Goal: Task Accomplishment & Management: Complete application form

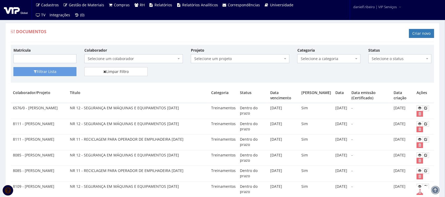
click at [155, 28] on div "Documentos Criar novo" at bounding box center [223, 34] width 424 height 16
click at [418, 38] on link "Criar novo" at bounding box center [421, 33] width 25 height 9
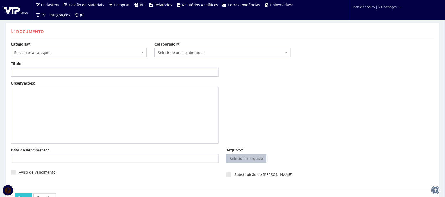
click at [248, 160] on input "Arquivo*" at bounding box center [246, 159] width 39 height 8
type input "C:\fakepath\[PERSON_NAME] DE [PERSON_NAME][DATE].pdf"
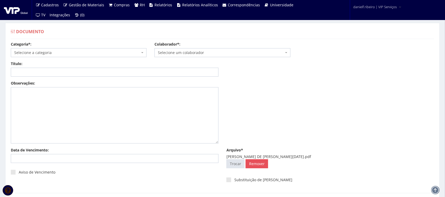
click at [193, 53] on span "Selecione um colaborador" at bounding box center [221, 52] width 126 height 5
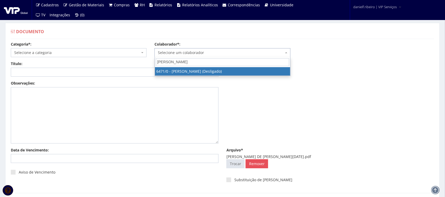
type input "[PERSON_NAME] D"
select select "80"
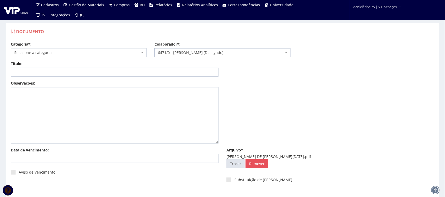
click at [45, 53] on span "Selecione a categoria" at bounding box center [77, 52] width 126 height 5
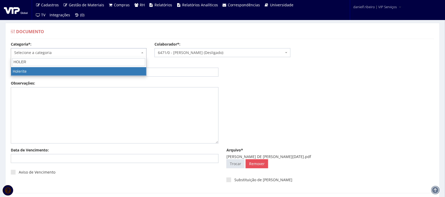
type input "HOLERI"
select select "holerite"
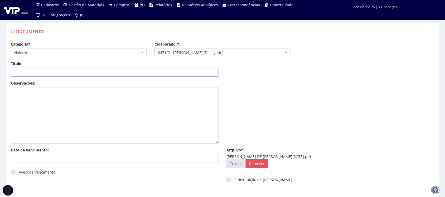
click at [39, 73] on input "Título:" at bounding box center [115, 72] width 208 height 9
paste input "HOLERITE - ABR/2025"
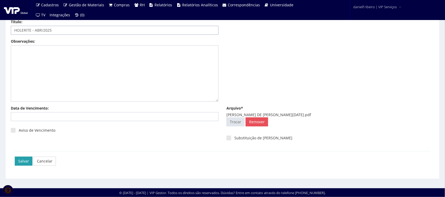
type input "HOLERITE - ABR/2025"
click at [24, 164] on input "Salvar" at bounding box center [24, 161] width 18 height 9
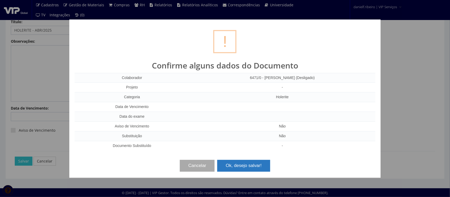
click at [238, 164] on button "Ok, desejo salvar!" at bounding box center [243, 166] width 53 height 12
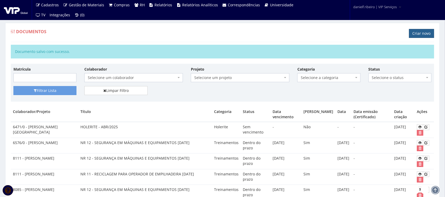
click at [422, 35] on link "Criar novo" at bounding box center [421, 33] width 25 height 9
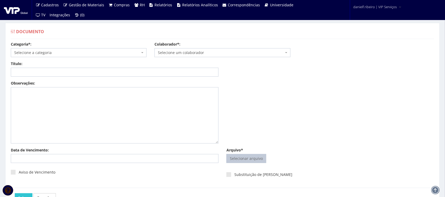
click at [242, 162] on input "Arquivo*" at bounding box center [246, 159] width 39 height 8
type input "C:\fakepath\ADILSON SALES DE LIMA FEV.2025.pdf"
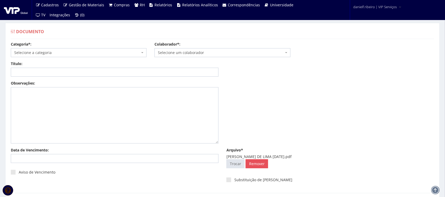
click at [197, 53] on span "Selecione um colaborador" at bounding box center [221, 52] width 126 height 5
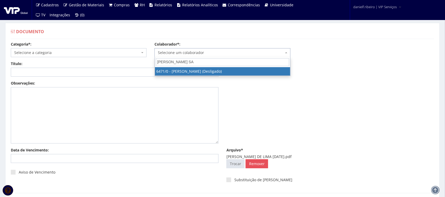
type input "[PERSON_NAME]"
select select "80"
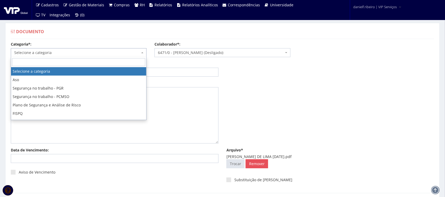
click at [46, 51] on span "Selecione a categoria" at bounding box center [77, 52] width 126 height 5
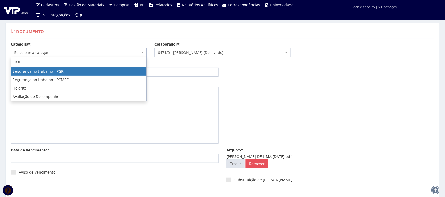
type input "HOLE"
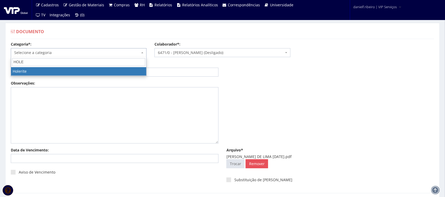
select select "holerite"
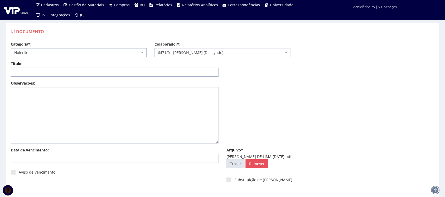
click at [44, 69] on input "Título:" at bounding box center [115, 72] width 208 height 9
paste input "HOLERITE - FEV/2025"
type input "HOLERITE - FEV/2025"
click at [340, 94] on div "Observações:" at bounding box center [223, 114] width 432 height 67
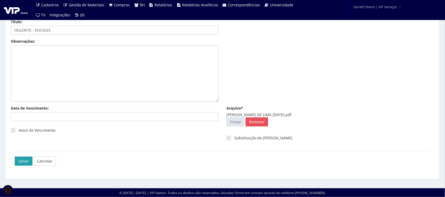
click at [22, 164] on input "Salvar" at bounding box center [24, 161] width 18 height 9
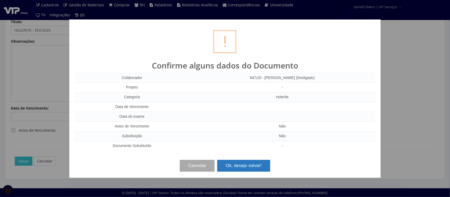
click at [245, 168] on button "Ok, desejo salvar!" at bounding box center [243, 166] width 53 height 12
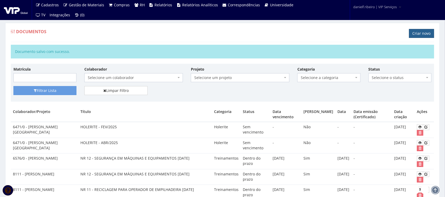
click at [416, 37] on link "Criar novo" at bounding box center [421, 33] width 25 height 9
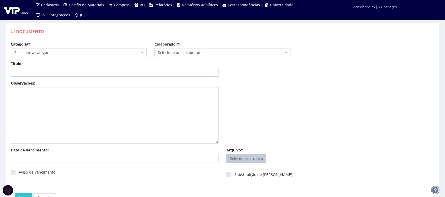
click at [246, 160] on input "Arquivo*" at bounding box center [246, 159] width 39 height 8
type input "C:\fakepath\[PERSON_NAME] DE [GEOGRAPHIC_DATA][PERSON_NAME][DATE].pdf"
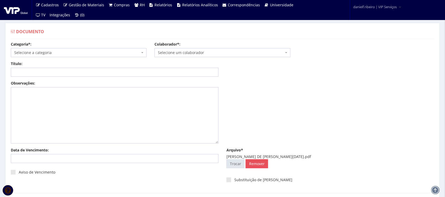
click at [189, 50] on span "Selecione um colaborador" at bounding box center [221, 52] width 126 height 5
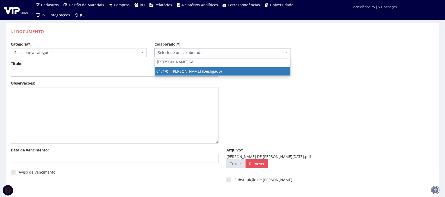
type input "[PERSON_NAME]"
select select "80"
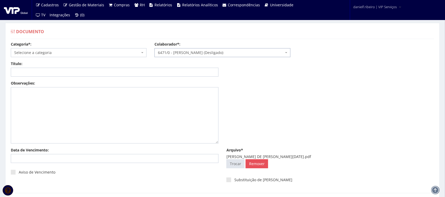
click at [81, 51] on span "Selecione a categoria" at bounding box center [77, 52] width 126 height 5
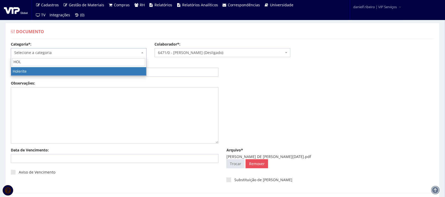
type input "HOLE"
select select "holerite"
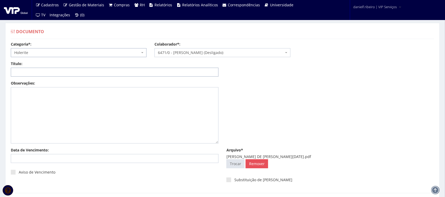
click at [63, 71] on input "Título:" at bounding box center [115, 72] width 208 height 9
paste input "HOLERITE - MAI/2025"
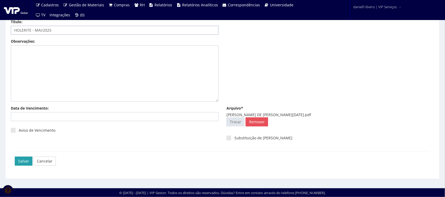
type input "HOLERITE - MAI/2025"
click at [16, 158] on input "Salvar" at bounding box center [24, 161] width 18 height 9
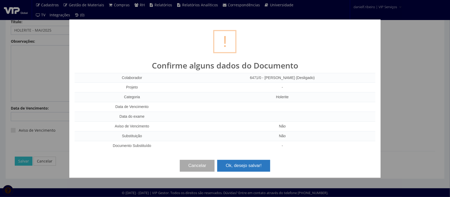
click at [248, 168] on button "Ok, desejo salvar!" at bounding box center [243, 166] width 53 height 12
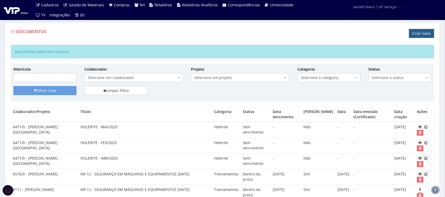
click at [422, 34] on link "Criar novo" at bounding box center [421, 33] width 25 height 9
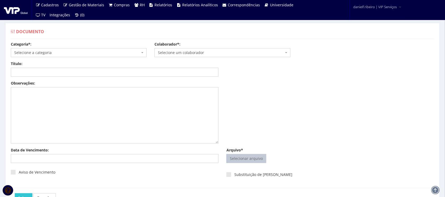
click at [248, 157] on input "Arquivo*" at bounding box center [246, 159] width 39 height 8
type input "C:\fakepath\ADILSON SALES DE LIMA MAR.2025.pdf"
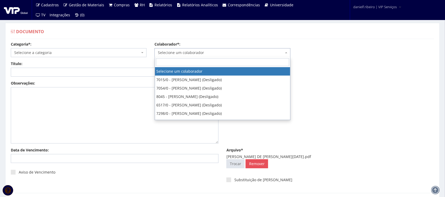
click at [193, 50] on span "Selecione um colaborador" at bounding box center [221, 52] width 126 height 5
type input "ADILSON"
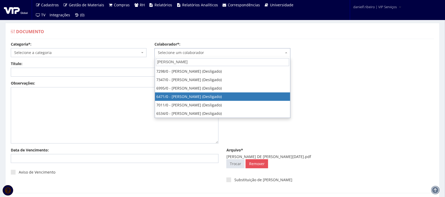
select select "80"
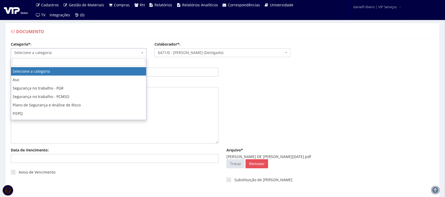
click at [62, 53] on span "Selecione a categoria" at bounding box center [77, 52] width 126 height 5
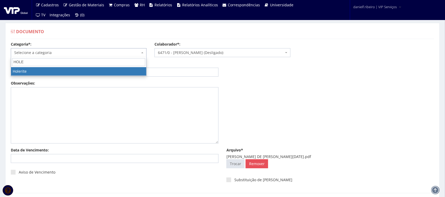
type input "HOLE"
select select "holerite"
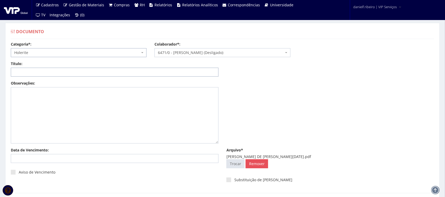
click at [45, 73] on input "Título:" at bounding box center [115, 72] width 208 height 9
paste input "HOLERITE - MAR/2025"
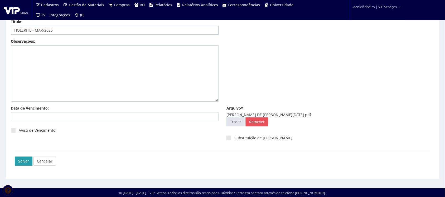
type input "HOLERITE - MAR/2025"
click at [23, 163] on input "Salvar" at bounding box center [24, 161] width 18 height 9
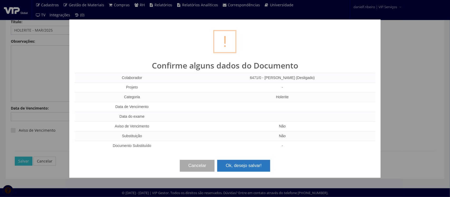
click at [241, 164] on button "Ok, desejo salvar!" at bounding box center [243, 166] width 53 height 12
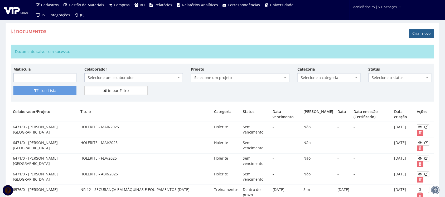
click at [421, 36] on link "Criar novo" at bounding box center [421, 33] width 25 height 9
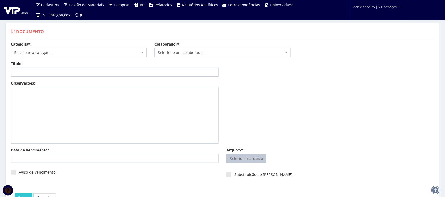
click at [252, 157] on input "Arquivo*" at bounding box center [246, 159] width 39 height 8
type input "C:\fakepath\ANDERSON MARINHO DO PRADO ABR.2025.pdf"
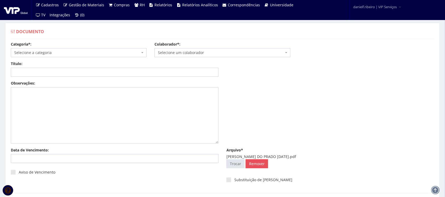
click at [181, 52] on span "Selecione um colaborador" at bounding box center [221, 52] width 126 height 5
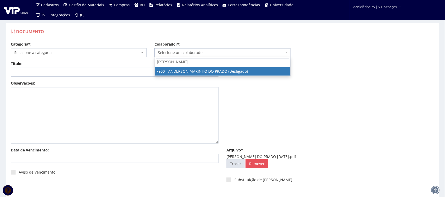
type input "ANDERSON MA"
select select "2872"
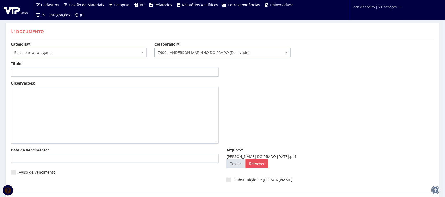
click at [65, 54] on span "Selecione a categoria" at bounding box center [77, 52] width 126 height 5
type input "HOLE"
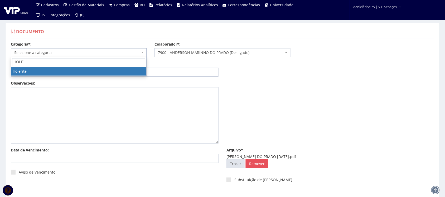
select select "holerite"
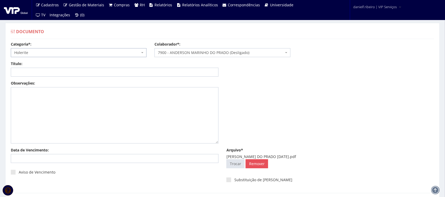
click at [51, 68] on div "Título:" at bounding box center [115, 69] width 216 height 16
click at [49, 73] on input "Título:" at bounding box center [115, 72] width 208 height 9
paste input "HOLERITE - ABR/2025"
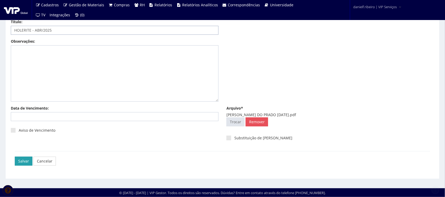
type input "HOLERITE - ABR/2025"
click at [28, 159] on input "Salvar" at bounding box center [24, 161] width 18 height 9
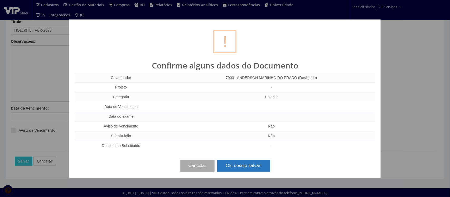
click at [250, 168] on button "Ok, desejo salvar!" at bounding box center [243, 166] width 53 height 12
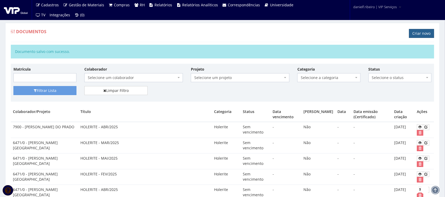
click at [419, 39] on h1 "Criar novo" at bounding box center [421, 36] width 25 height 8
click at [421, 30] on link "Criar novo" at bounding box center [421, 33] width 25 height 9
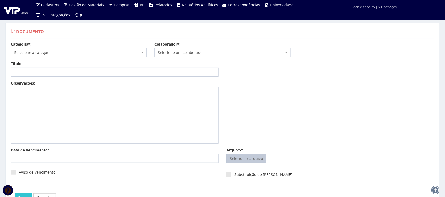
click at [242, 155] on input "Arquivo*" at bounding box center [246, 159] width 39 height 8
type input "C:\fakepath\[PERSON_NAME] DO PRADO [DATE].pdf"
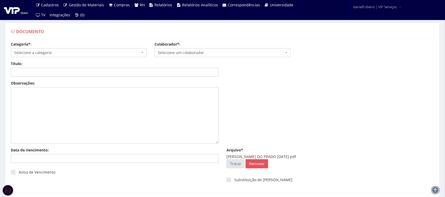
click at [192, 50] on span "Selecione um colaborador" at bounding box center [223, 52] width 136 height 9
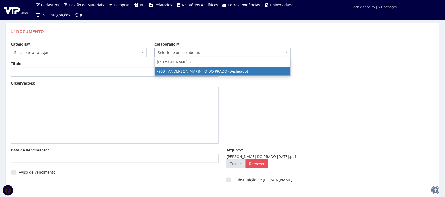
type input "ANDERSON MARINHO DO"
select select "2872"
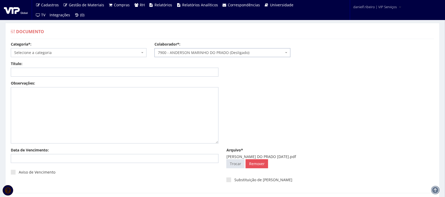
click at [83, 48] on span "Selecione a categoria" at bounding box center [79, 52] width 136 height 9
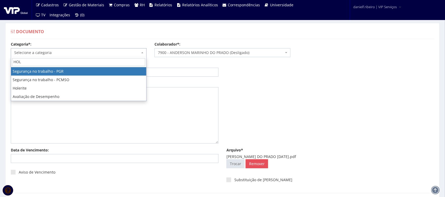
type input "HOLE"
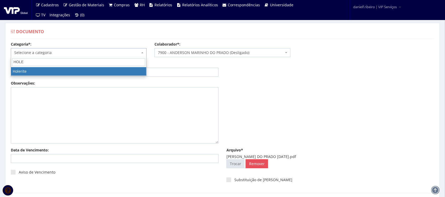
select select "holerite"
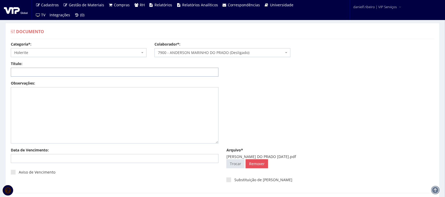
click at [85, 72] on input "Título:" at bounding box center [115, 72] width 208 height 9
paste input "HOLERITE - FEV/2025"
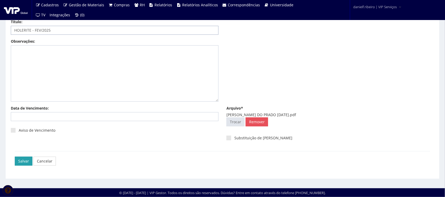
type input "HOLERITE - FEV/2025"
click at [23, 162] on input "Salvar" at bounding box center [24, 161] width 18 height 9
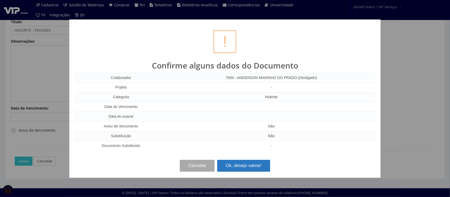
click at [228, 171] on button "Ok, desejo salvar!" at bounding box center [243, 166] width 53 height 12
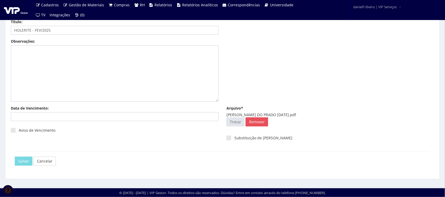
scroll to position [0, 0]
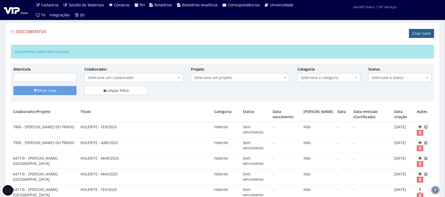
click at [423, 34] on link "Criar novo" at bounding box center [421, 33] width 25 height 9
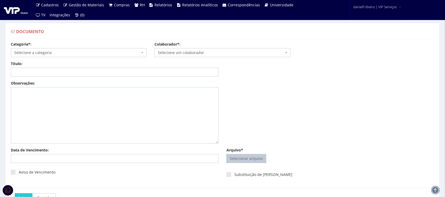
click at [241, 163] on input "Arquivo*" at bounding box center [246, 159] width 39 height 8
type input "C:\fakepath\[PERSON_NAME] DO PRADO [DATE].pdf"
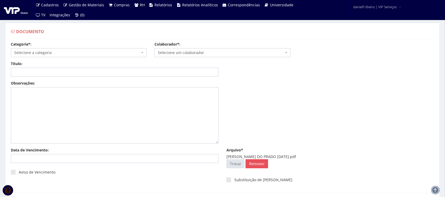
click at [182, 52] on span "Selecione um colaborador" at bounding box center [221, 52] width 126 height 5
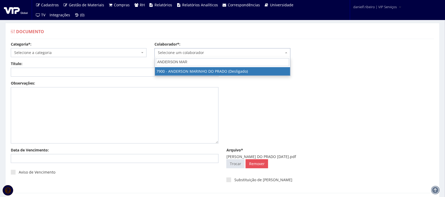
type input "[PERSON_NAME]"
select select "2872"
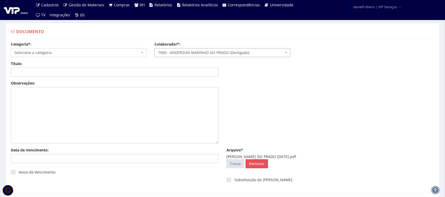
click at [89, 45] on div "Categoria*: Selecione a categoria Aso Segurança no trabalho - PGR Segurança no …" at bounding box center [79, 50] width 144 height 16
click at [86, 52] on span "Selecione a categoria" at bounding box center [77, 52] width 126 height 5
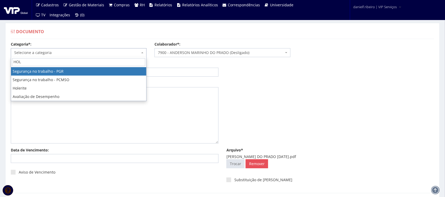
type input "HOLE"
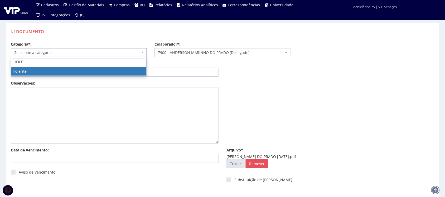
select select "holerite"
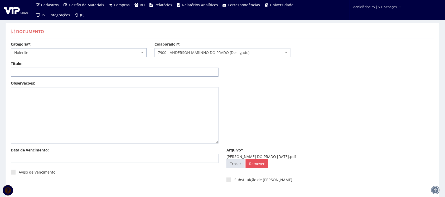
click at [48, 73] on input "Título:" at bounding box center [115, 72] width 208 height 9
paste input "HOLERITE - MAI/2025"
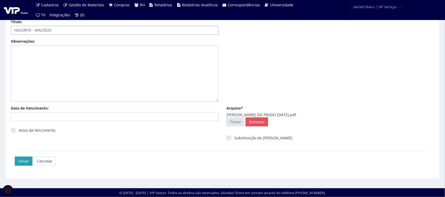
type input "HOLERITE - MAI/2025"
click at [25, 164] on input "Salvar" at bounding box center [24, 161] width 18 height 9
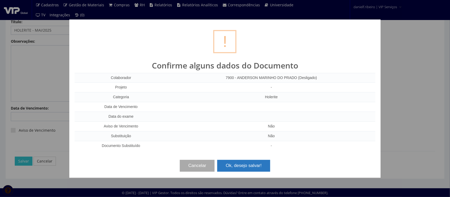
click at [249, 170] on button "Ok, desejo salvar!" at bounding box center [243, 166] width 53 height 12
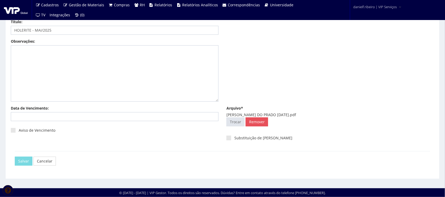
scroll to position [0, 0]
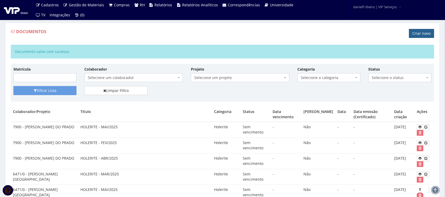
click at [421, 35] on link "Criar novo" at bounding box center [421, 33] width 25 height 9
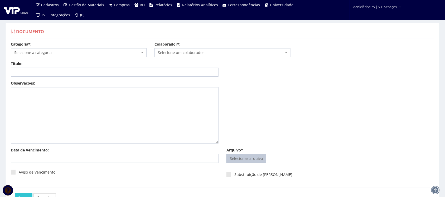
click at [255, 159] on input "Arquivo*" at bounding box center [246, 159] width 39 height 8
type input "C:\fakepath\ANDERSON MARINHO DO PRADO MAR.2025.pdf"
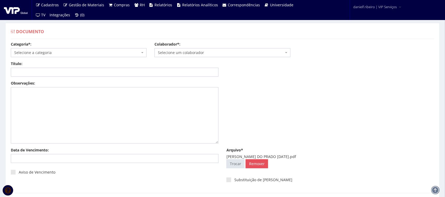
click at [185, 54] on span "Selecione um colaborador" at bounding box center [221, 52] width 126 height 5
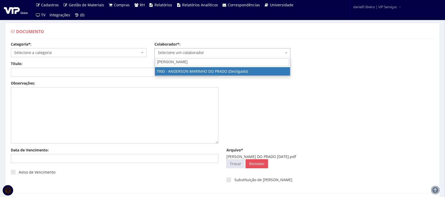
type input "ANDERSON MA"
select select "2872"
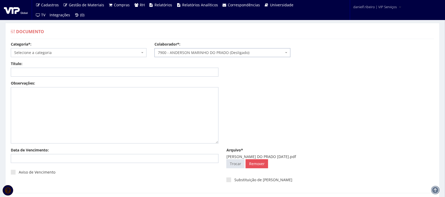
click at [69, 50] on span "Selecione a categoria" at bounding box center [79, 52] width 136 height 9
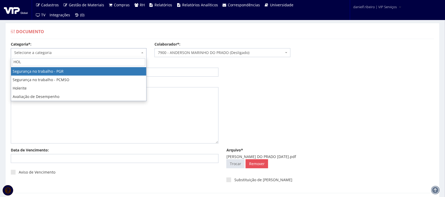
type input "HOLE"
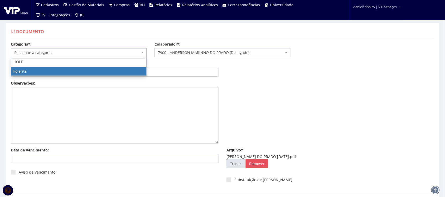
select select "holerite"
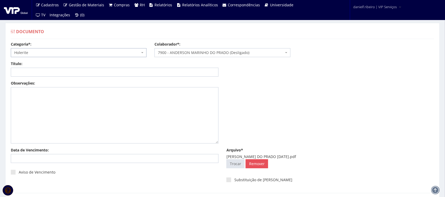
click at [74, 65] on div "Título:" at bounding box center [115, 69] width 216 height 16
click at [73, 74] on input "Título:" at bounding box center [115, 72] width 208 height 9
paste input "HOLERITE - MAR/2025"
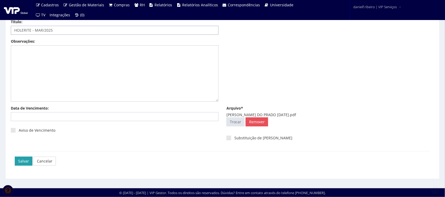
type input "HOLERITE - MAR/2025"
click at [23, 160] on input "Salvar" at bounding box center [24, 161] width 18 height 9
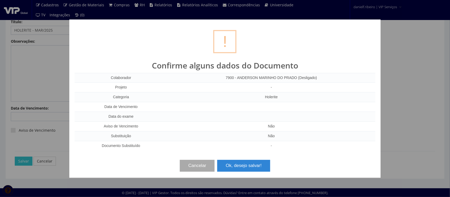
click at [241, 174] on div "? ! i Confirme alguns dados do Documento Colaborador 7900 - ANDERSON MARINHO DO…" at bounding box center [225, 99] width 312 height 159
click at [241, 168] on button "Ok, desejo salvar!" at bounding box center [243, 166] width 53 height 12
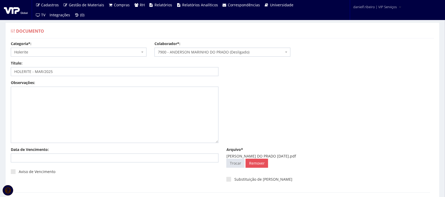
scroll to position [1, 0]
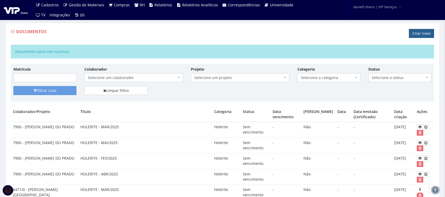
click at [417, 33] on link "Criar novo" at bounding box center [421, 33] width 25 height 9
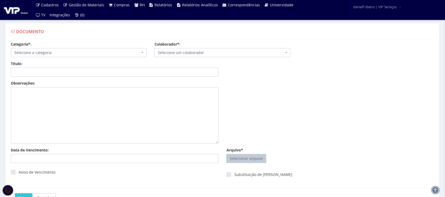
click at [240, 161] on input "Arquivo*" at bounding box center [246, 159] width 39 height 8
type input "C:\fakepath\[PERSON_NAME][DATE].pdf"
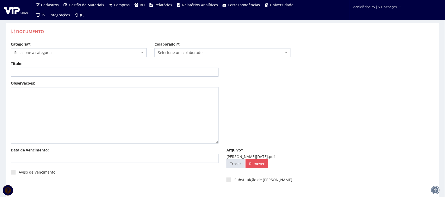
click at [186, 49] on span "Selecione um colaborador" at bounding box center [223, 52] width 136 height 9
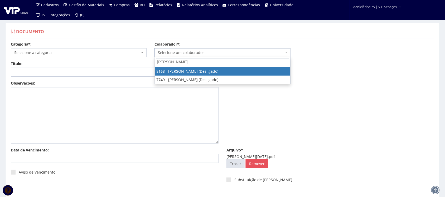
type input "[PERSON_NAME]"
select select "3955"
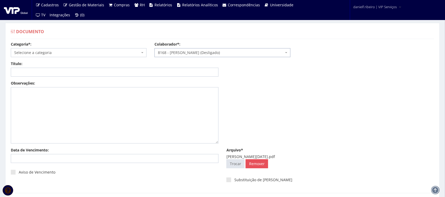
click at [59, 54] on span "Selecione a categoria" at bounding box center [77, 52] width 126 height 5
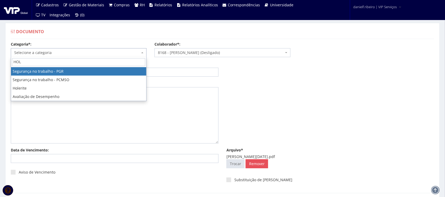
type input "HOLE"
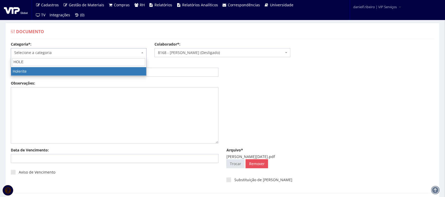
select select "holerite"
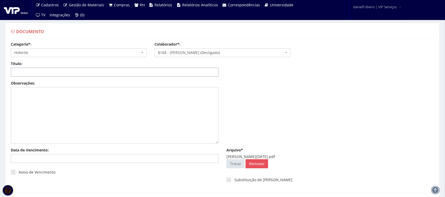
click at [68, 73] on input "Título:" at bounding box center [115, 72] width 208 height 9
paste input "HOLERITE - MAR/2025"
type input "H"
paste input "HOLERITE - FEV/2025"
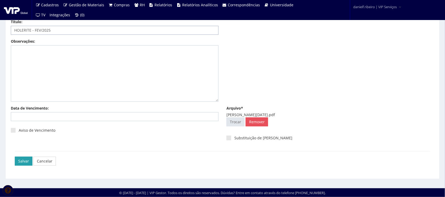
type input "HOLERITE - FEV/2025"
click at [16, 162] on input "Salvar" at bounding box center [24, 161] width 18 height 9
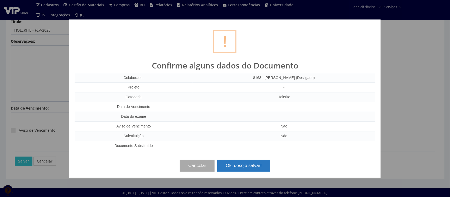
click at [241, 168] on button "Ok, desejo salvar!" at bounding box center [243, 166] width 53 height 12
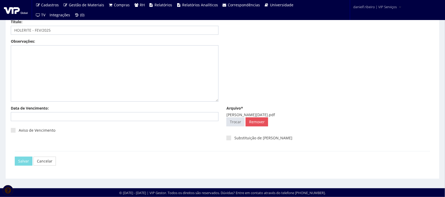
scroll to position [0, 0]
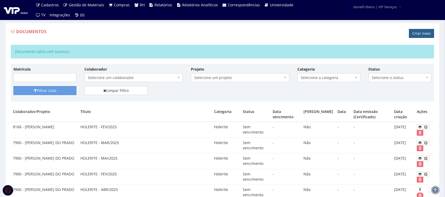
click at [420, 36] on link "Criar novo" at bounding box center [421, 33] width 25 height 9
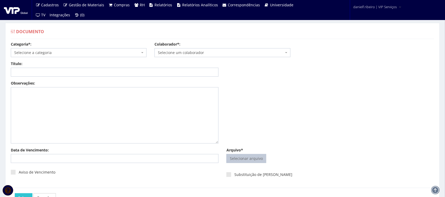
click at [246, 157] on input "Arquivo*" at bounding box center [246, 159] width 39 height 8
type input "C:\fakepath\[PERSON_NAME][DATE].pdf"
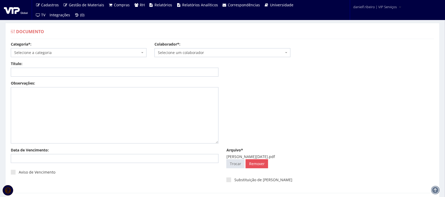
click at [188, 55] on span "Selecione um colaborador" at bounding box center [221, 52] width 126 height 5
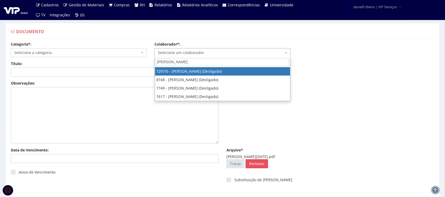
type input "ANDRE LUI"
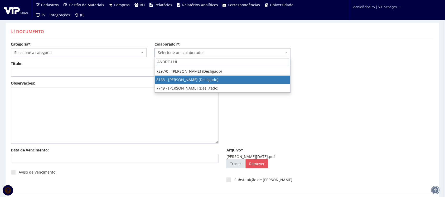
select select "3955"
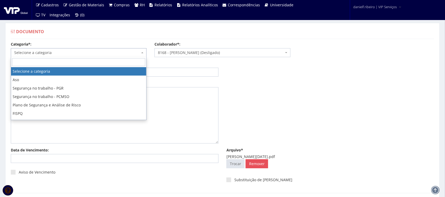
click at [69, 56] on span "Selecione a categoria" at bounding box center [79, 52] width 136 height 9
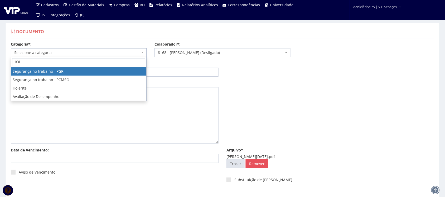
type input "HOLE"
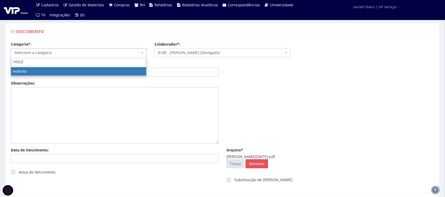
select select "holerite"
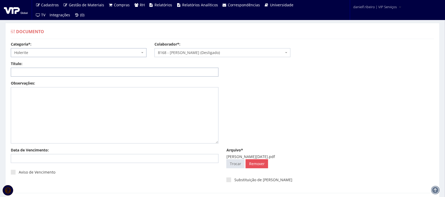
click at [63, 70] on input "Título:" at bounding box center [115, 72] width 208 height 9
paste input "HOLERITE - MAR/2025"
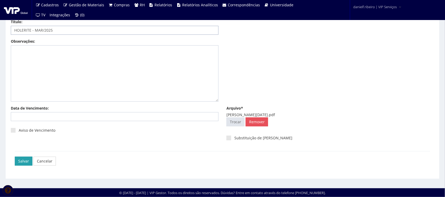
type input "HOLERITE - MAR/2025"
click at [22, 160] on input "Salvar" at bounding box center [24, 161] width 18 height 9
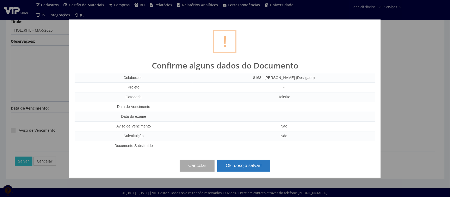
click at [232, 165] on button "Ok, desejo salvar!" at bounding box center [243, 166] width 53 height 12
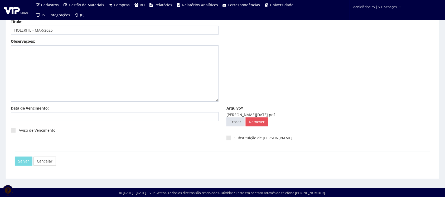
scroll to position [0, 0]
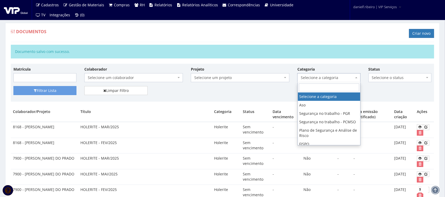
click at [329, 80] on span "Selecione a categoria" at bounding box center [327, 77] width 53 height 5
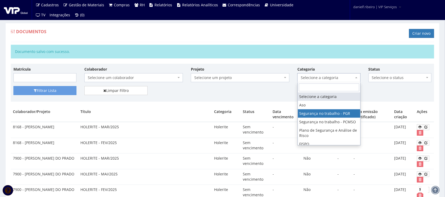
click at [280, 29] on div "Documentos Criar novo" at bounding box center [223, 34] width 424 height 16
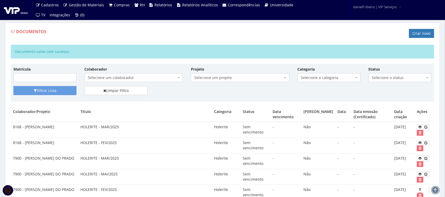
click at [310, 80] on span "Selecione a categoria" at bounding box center [327, 77] width 53 height 5
type input "HOLE"
select select "holerite"
click at [132, 77] on span "Selecione um colaborador" at bounding box center [132, 77] width 89 height 5
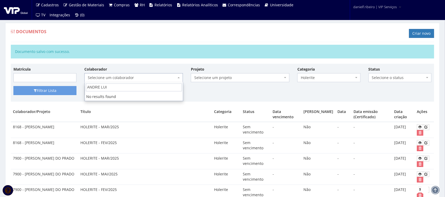
type input "ANDRE LUIZ"
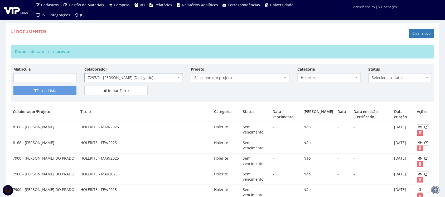
click at [128, 77] on span "7297/0 - ANDRE LUIZ COSTA CHAVES (Desligado)" at bounding box center [132, 77] width 89 height 5
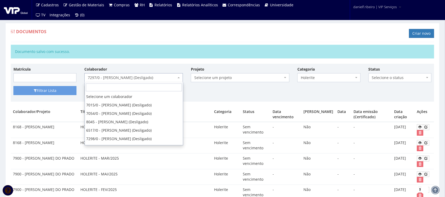
scroll to position [1153, 0]
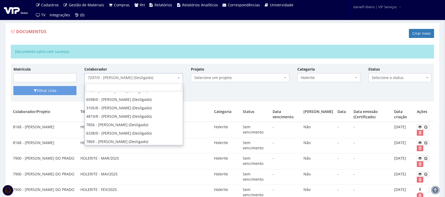
select select "3955"
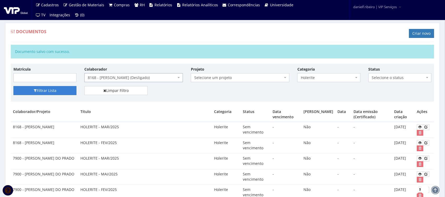
click at [47, 93] on button "Filtrar Lista" at bounding box center [44, 90] width 63 height 9
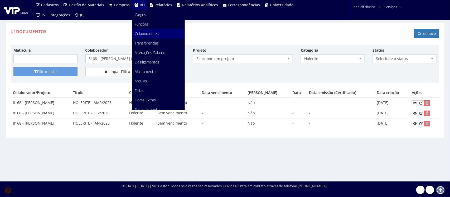
click at [160, 34] on link "Colaboradores" at bounding box center [158, 33] width 52 height 9
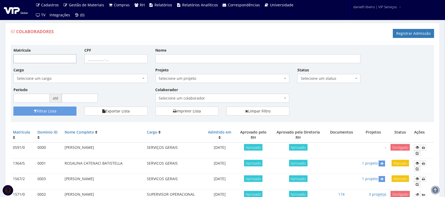
click at [28, 59] on input "Matrícula" at bounding box center [44, 58] width 63 height 9
type input "8168"
click at [13, 107] on button "Filtrar Lista" at bounding box center [44, 111] width 63 height 9
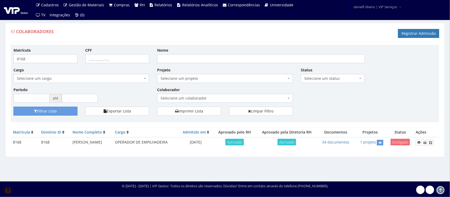
click at [404, 144] on span "Desligado" at bounding box center [400, 142] width 19 height 7
click at [418, 141] on icon at bounding box center [419, 143] width 3 height 4
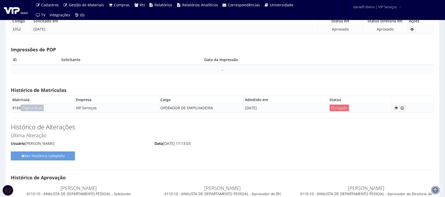
scroll to position [3438, 0]
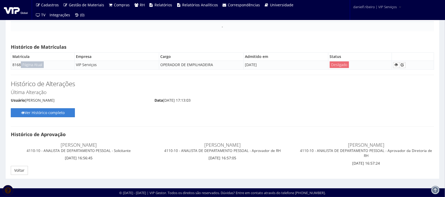
click at [65, 117] on link "Ver Histórico completo" at bounding box center [43, 112] width 64 height 9
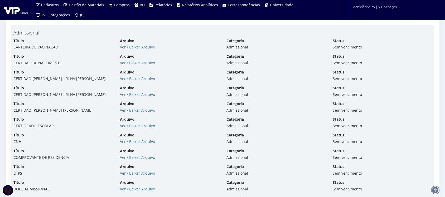
scroll to position [711, 0]
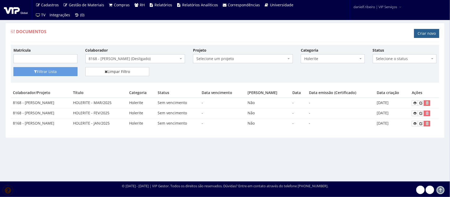
click at [420, 35] on link "Criar novo" at bounding box center [426, 33] width 25 height 9
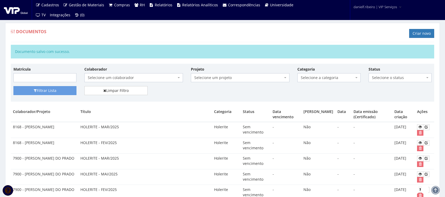
select select "3955"
select select "holerite"
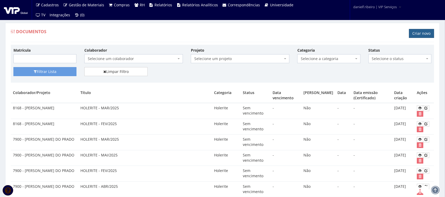
click at [424, 33] on link "Criar novo" at bounding box center [421, 33] width 25 height 9
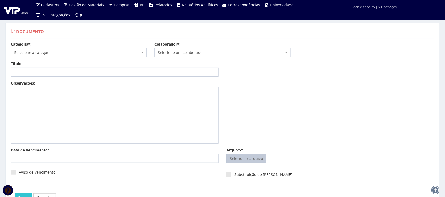
click at [256, 162] on input "Arquivo*" at bounding box center [246, 159] width 39 height 8
type input "C:\fakepath\ANDREZA ALENICE MARTINS ABR.2025.pdf"
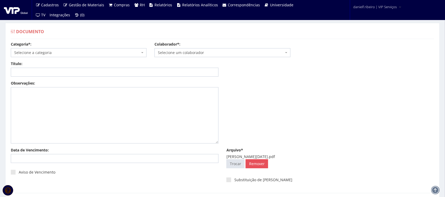
click at [191, 53] on span "Selecione um colaborador" at bounding box center [221, 52] width 126 height 5
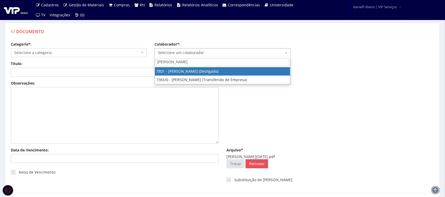
type input "[PERSON_NAME]"
select select "2559"
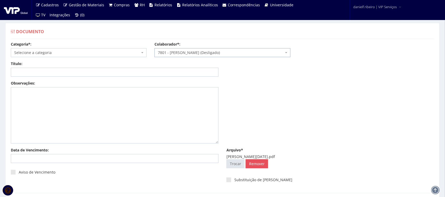
click at [56, 56] on span "Selecione a categoria" at bounding box center [79, 52] width 136 height 9
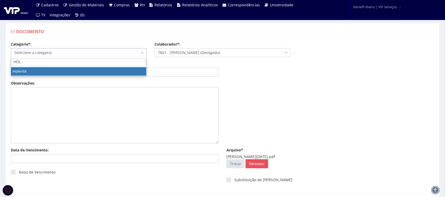
type input "HOLE"
select select "holerite"
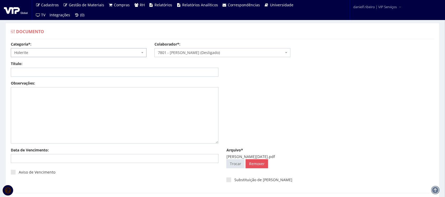
click at [67, 78] on div "Título: Data: Período: Selecione o período 30 Dias 45 Dias 90 Dias Selecione o …" at bounding box center [223, 71] width 432 height 20
click at [57, 69] on div "Título:" at bounding box center [115, 69] width 216 height 16
click at [55, 73] on input "Título:" at bounding box center [115, 72] width 208 height 9
paste input "HOLERITE - ABR/2025"
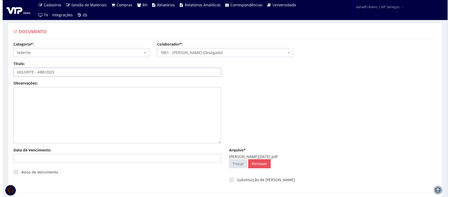
scroll to position [42, 0]
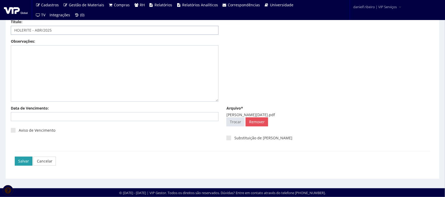
type input "HOLERITE - ABR/2025"
click at [22, 162] on input "Salvar" at bounding box center [24, 161] width 18 height 9
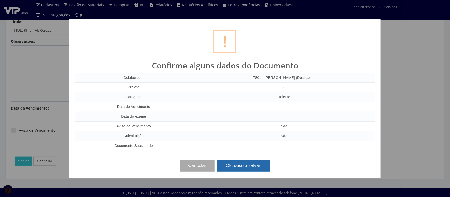
click at [242, 164] on button "Ok, desejo salvar!" at bounding box center [243, 166] width 53 height 12
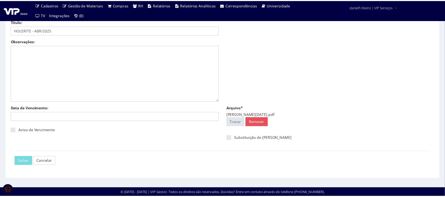
scroll to position [0, 0]
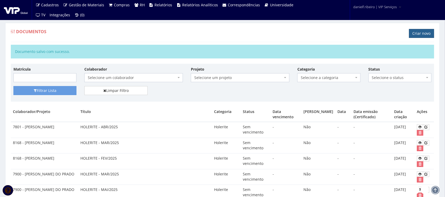
click at [426, 32] on link "Criar novo" at bounding box center [421, 33] width 25 height 9
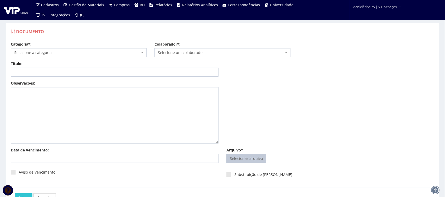
click at [244, 159] on input "Arquivo*" at bounding box center [246, 159] width 39 height 8
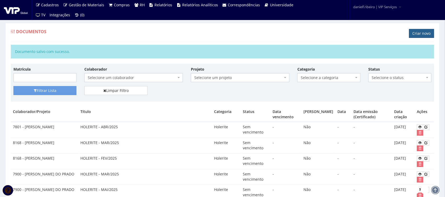
click at [429, 33] on link "Criar novo" at bounding box center [421, 33] width 25 height 9
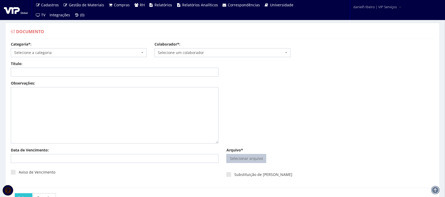
click at [247, 156] on input "Arquivo*" at bounding box center [246, 159] width 39 height 8
type input "C:\fakepath\ANDREZA ALENICE MARTINS FEV.2025.pdf"
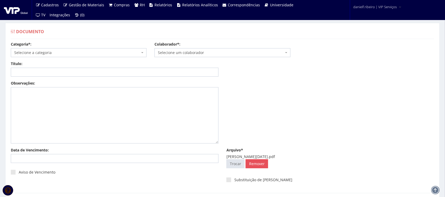
click at [194, 56] on span "Selecione um colaborador" at bounding box center [223, 52] width 136 height 9
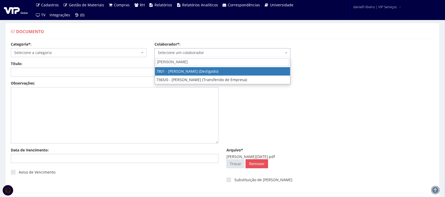
type input "ANDREZA A"
select select "2559"
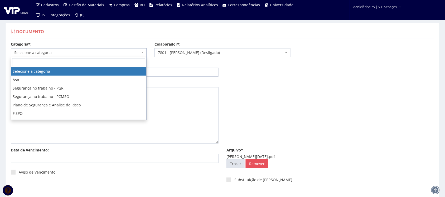
click at [68, 52] on span "Selecione a categoria" at bounding box center [77, 52] width 126 height 5
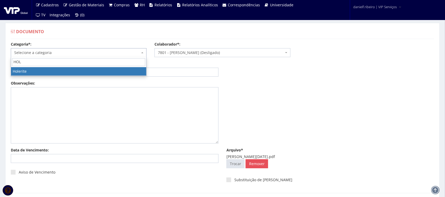
type input "HOLE"
select select "holerite"
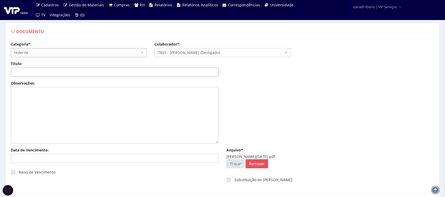
click at [63, 70] on input "Título:" at bounding box center [115, 72] width 208 height 9
paste input "HOLERITE - ABR/2025"
type input "HOLERITE - ABR/2025"
drag, startPoint x: 27, startPoint y: 73, endPoint x: 0, endPoint y: 102, distance: 39.9
click at [0, 102] on div "Documento Categoria*: Selecione a categoria Aso Segurança no trabalho - PGR Seg…" at bounding box center [222, 121] width 445 height 217
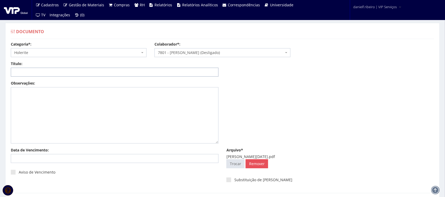
paste input "HOLERITE - FEV/2025"
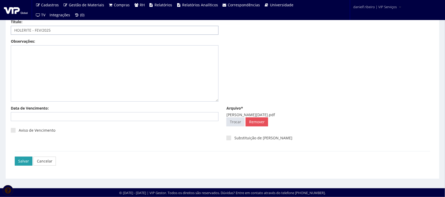
type input "HOLERITE - FEV/2025"
click at [21, 158] on input "Salvar" at bounding box center [24, 161] width 18 height 9
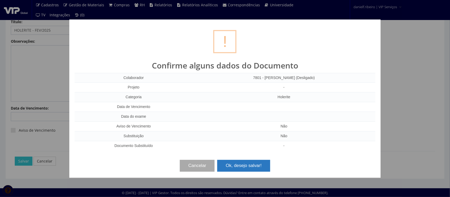
click at [245, 168] on button "Ok, desejo salvar!" at bounding box center [243, 166] width 53 height 12
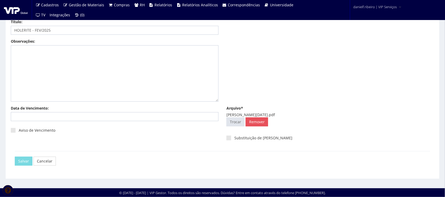
scroll to position [0, 0]
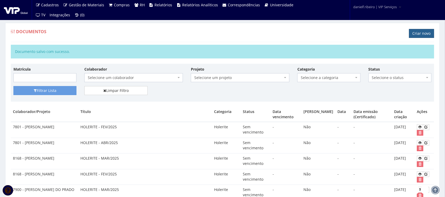
click at [417, 34] on link "Criar novo" at bounding box center [421, 33] width 25 height 9
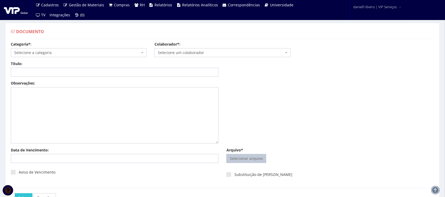
click at [251, 159] on input "Arquivo*" at bounding box center [246, 159] width 39 height 8
type input "C:\fakepath\[PERSON_NAME][DATE].pdf"
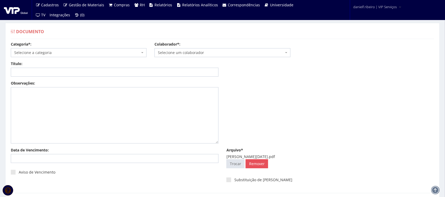
click at [191, 56] on span "Selecione um colaborador" at bounding box center [223, 52] width 136 height 9
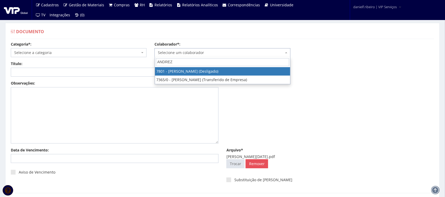
type input "[PERSON_NAME]"
select select "2559"
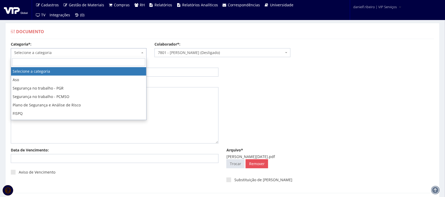
click at [101, 53] on span "Selecione a categoria" at bounding box center [77, 52] width 126 height 5
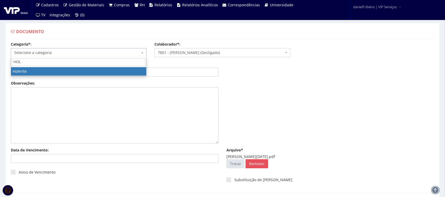
type input "HOLE"
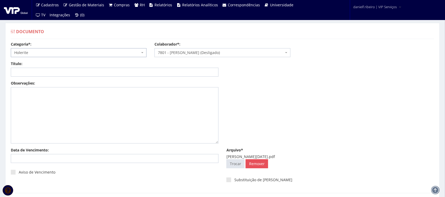
select select "holerite"
click at [57, 70] on input "Título:" at bounding box center [115, 72] width 208 height 9
paste input "HOLERITE - MAI/2025"
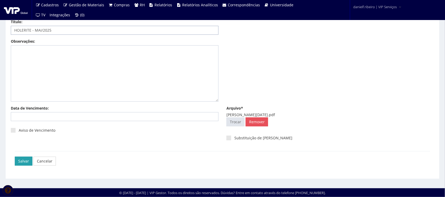
type input "HOLERITE - MAI/2025"
click at [24, 159] on input "Salvar" at bounding box center [24, 161] width 18 height 9
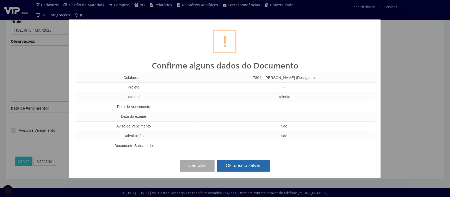
click at [232, 165] on button "Ok, desejo salvar!" at bounding box center [243, 166] width 53 height 12
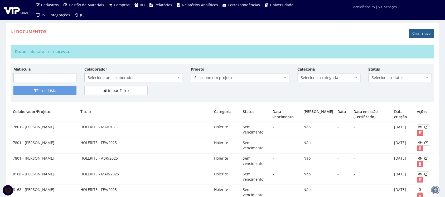
click at [419, 34] on link "Criar novo" at bounding box center [421, 33] width 25 height 9
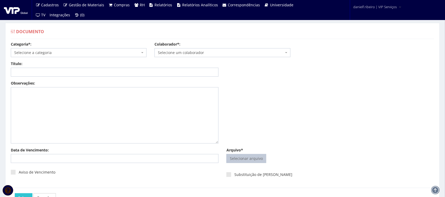
click at [246, 160] on input "Arquivo*" at bounding box center [246, 159] width 39 height 8
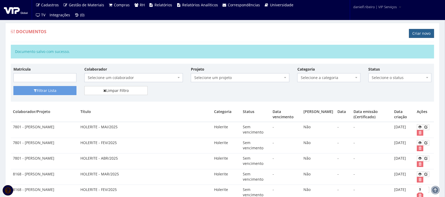
click at [417, 33] on link "Criar novo" at bounding box center [421, 33] width 25 height 9
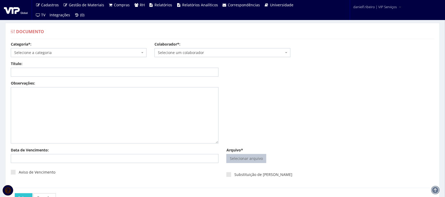
click at [235, 159] on input "Arquivo*" at bounding box center [246, 159] width 39 height 8
type input "C:\fakepath\[PERSON_NAME][DATE].pdf"
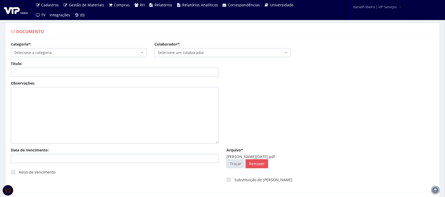
click at [191, 51] on span "Selecione um colaborador" at bounding box center [221, 52] width 126 height 5
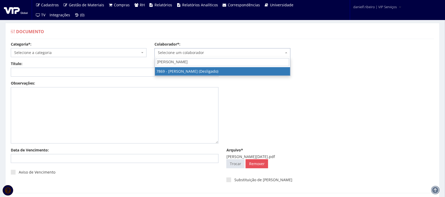
type input "ANTONIO CARLOS DA"
select select "2741"
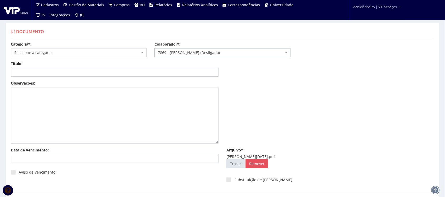
click at [75, 54] on span "Selecione a categoria" at bounding box center [77, 52] width 126 height 5
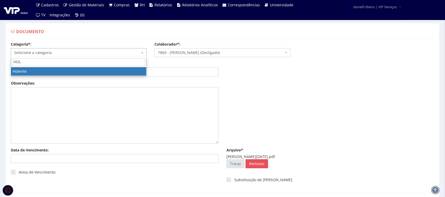
type input "HOLE"
select select "holerite"
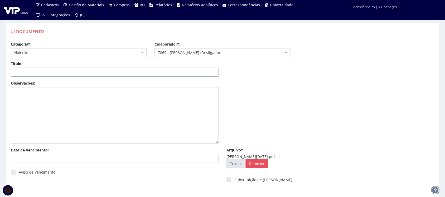
click at [73, 73] on input "Título:" at bounding box center [115, 72] width 208 height 9
paste input "HOLERITE - ABR/2025"
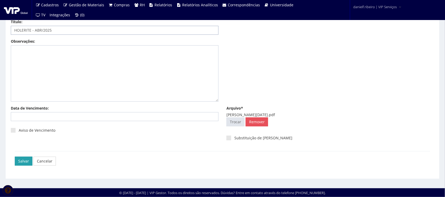
type input "HOLERITE - ABR/2025"
click at [18, 162] on input "Salvar" at bounding box center [24, 161] width 18 height 9
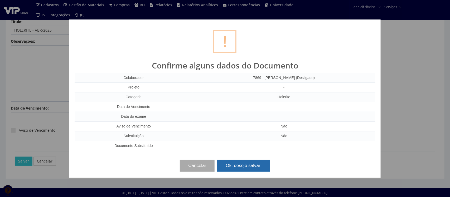
click at [260, 165] on button "Ok, desejo salvar!" at bounding box center [243, 166] width 53 height 12
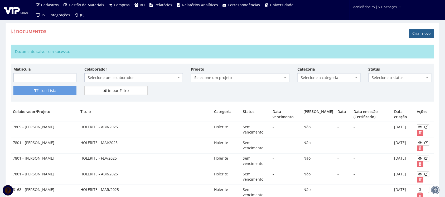
click at [422, 36] on link "Criar novo" at bounding box center [421, 33] width 25 height 9
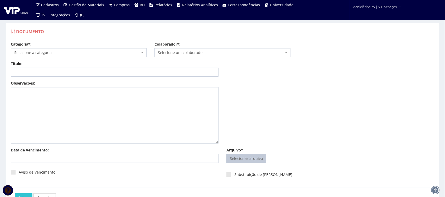
click at [246, 156] on input "Arquivo*" at bounding box center [246, 159] width 39 height 8
type input "C:\fakepath\[PERSON_NAME][DATE].pdf"
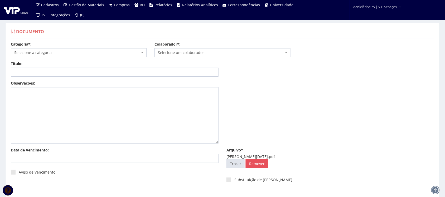
click at [186, 54] on span "Selecione um colaborador" at bounding box center [221, 52] width 126 height 5
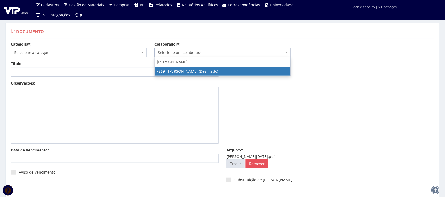
type input "[PERSON_NAME]"
select select "2741"
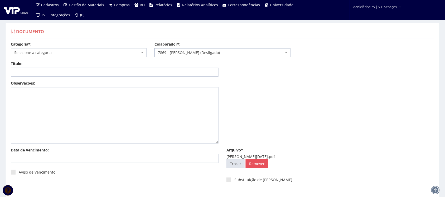
click at [84, 53] on span "Selecione a categoria" at bounding box center [77, 52] width 126 height 5
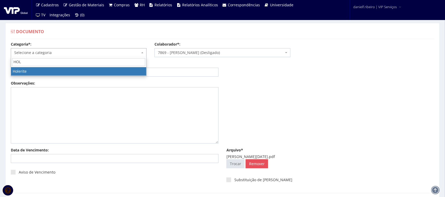
type input "HOLE"
select select "holerite"
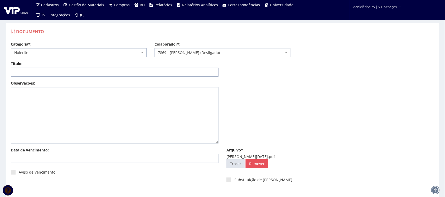
click at [83, 75] on input "Título:" at bounding box center [115, 72] width 208 height 9
click at [79, 72] on input "Título:" at bounding box center [115, 72] width 208 height 9
paste input "HOLERITE - FEV/2025"
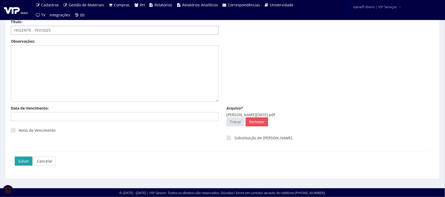
type input "HOLERITE - FEV/2025"
click at [19, 158] on input "Salvar" at bounding box center [24, 161] width 18 height 9
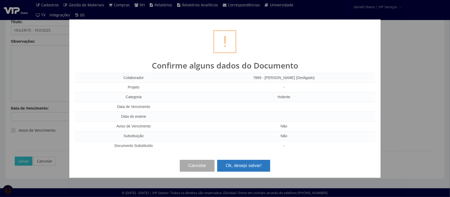
click at [251, 167] on button "Ok, desejo salvar!" at bounding box center [243, 166] width 53 height 12
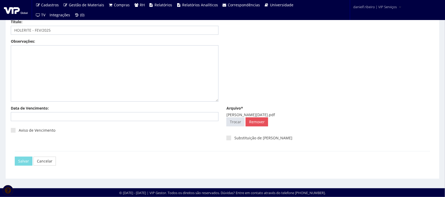
scroll to position [0, 0]
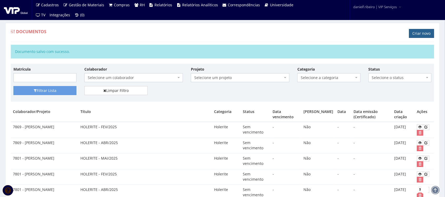
click at [422, 31] on link "Criar novo" at bounding box center [421, 33] width 25 height 9
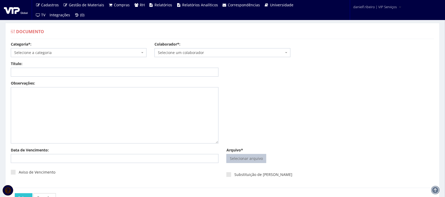
click at [246, 156] on input "Arquivo*" at bounding box center [246, 159] width 39 height 8
type input "C:\fakepath\[PERSON_NAME][DATE].pdf"
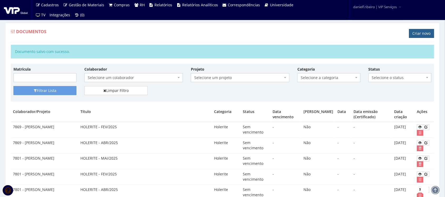
click at [417, 36] on link "Criar novo" at bounding box center [421, 33] width 25 height 9
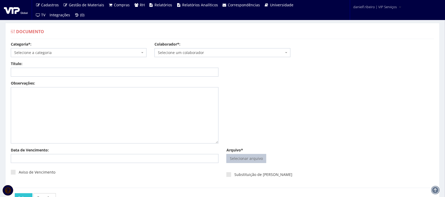
click at [250, 159] on input "Arquivo*" at bounding box center [246, 159] width 39 height 8
type input "C:\fakepath\ANTONIO CARLOS DA SILVA MOTA MAI.2025.pdf"
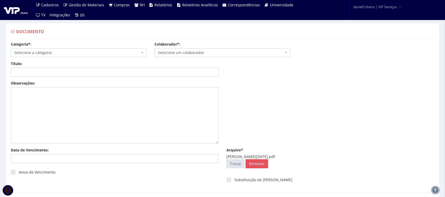
click at [196, 54] on span "Selecione um colaborador" at bounding box center [221, 52] width 126 height 5
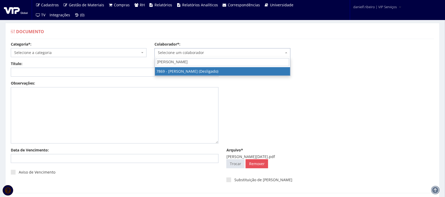
type input "ANTONIO CARLOS DA"
select select "2741"
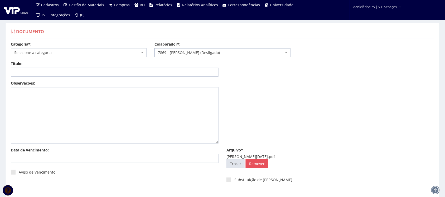
click at [48, 54] on span "Selecione a categoria" at bounding box center [77, 52] width 126 height 5
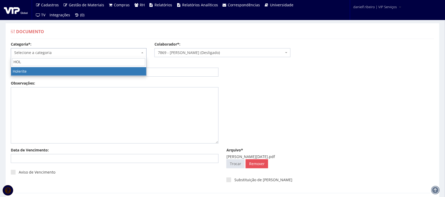
type input "HOLE"
select select "holerite"
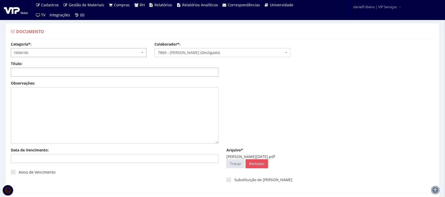
click at [50, 71] on input "Título:" at bounding box center [115, 72] width 208 height 9
paste input "HOLERITE - MAI/2025"
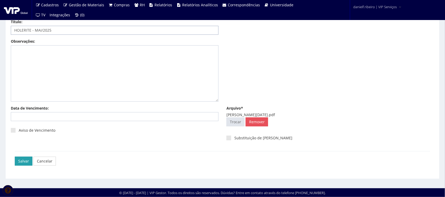
type input "HOLERITE - MAI/2025"
click at [22, 161] on input "Salvar" at bounding box center [24, 161] width 18 height 9
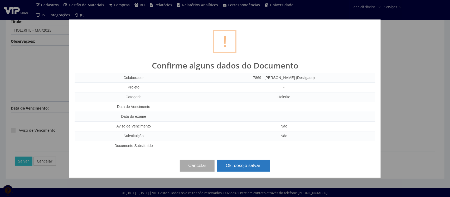
click at [246, 166] on button "Ok, desejo salvar!" at bounding box center [243, 166] width 53 height 12
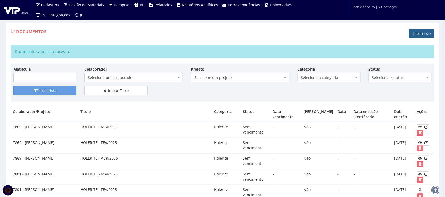
click at [417, 35] on link "Criar novo" at bounding box center [421, 33] width 25 height 9
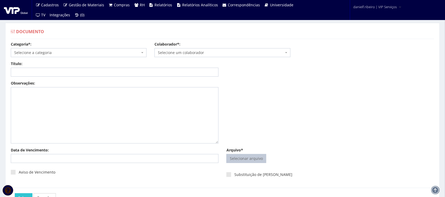
click at [246, 155] on input "Arquivo*" at bounding box center [246, 159] width 39 height 8
type input "C:\fakepath\[PERSON_NAME][DATE].pdf"
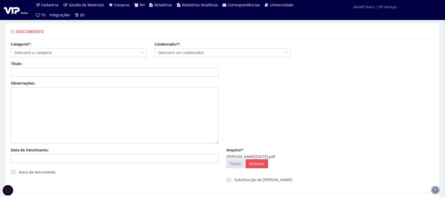
click at [193, 54] on span "Selecione um colaborador" at bounding box center [221, 52] width 126 height 5
type input "[PERSON_NAME]"
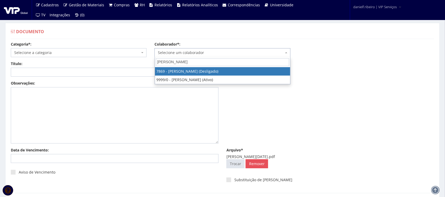
select select "2741"
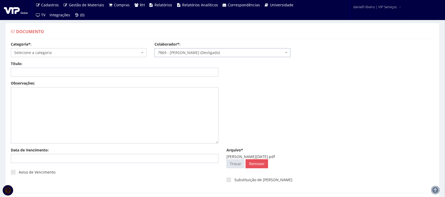
click at [57, 52] on span "Selecione a categoria" at bounding box center [77, 52] width 126 height 5
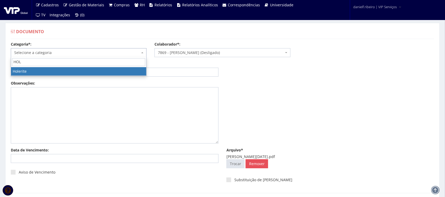
type input "HOLE"
select select "holerite"
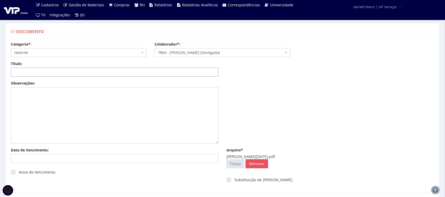
click at [40, 72] on input "Título:" at bounding box center [115, 72] width 208 height 9
paste input "HOLERITE - MAR/2025"
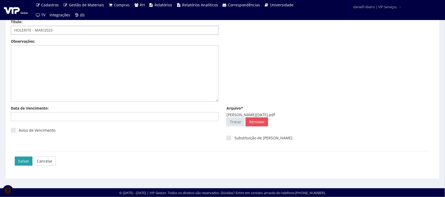
type input "HOLERITE - MAR/2025"
click at [22, 159] on input "Salvar" at bounding box center [24, 161] width 18 height 9
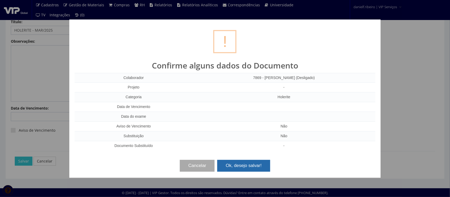
click at [257, 170] on button "Ok, desejo salvar!" at bounding box center [243, 166] width 53 height 12
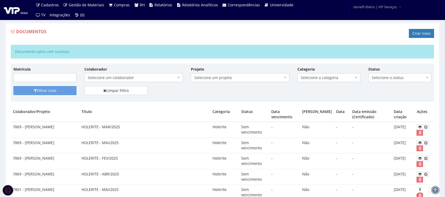
click at [159, 40] on div "Documentos Criar novo" at bounding box center [223, 34] width 424 height 16
click at [257, 11] on ul "Cadastros Clientes Unidades Subclientes Unidades de Subclientes Projetos Vagas …" at bounding box center [168, 10] width 268 height 20
click at [242, 41] on div "Documentos Criar novo" at bounding box center [223, 34] width 424 height 16
click at [418, 33] on link "Criar novo" at bounding box center [421, 33] width 25 height 9
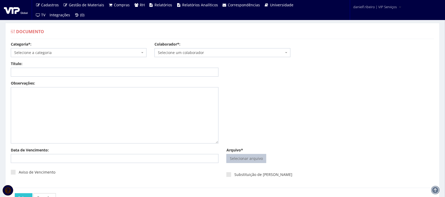
click at [247, 155] on input "Arquivo*" at bounding box center [246, 159] width 39 height 8
type input "C:\fakepath\[PERSON_NAME][DATE].pdf"
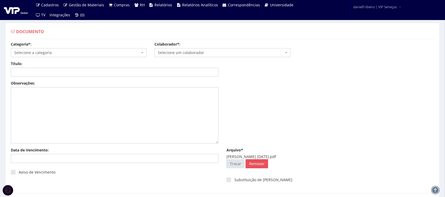
drag, startPoint x: 190, startPoint y: 46, endPoint x: 190, endPoint y: 58, distance: 11.9
click at [190, 50] on div "Colaborador*: Selecione um colaborador 7015/0 - [PERSON_NAME] (Desligado) 7054/…" at bounding box center [223, 50] width 144 height 16
click at [189, 54] on span "Selecione um colaborador" at bounding box center [221, 52] width 126 height 5
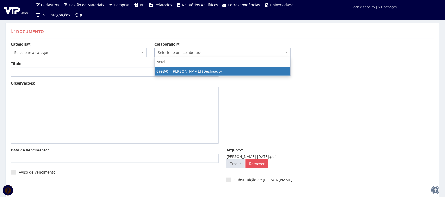
type input "verci"
select select "305"
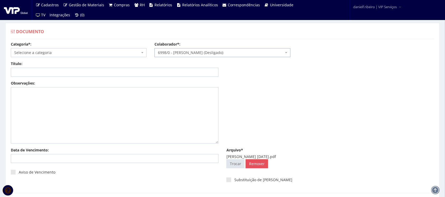
click at [54, 56] on span "Selecione a categoria" at bounding box center [79, 52] width 136 height 9
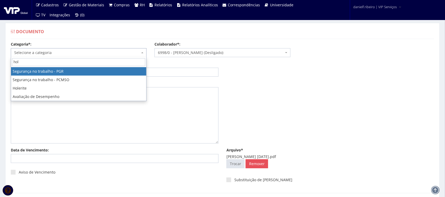
type input "hole"
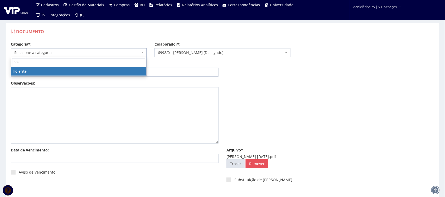
select select "holerite"
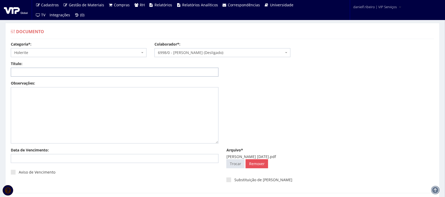
click at [55, 70] on input "Título:" at bounding box center [115, 72] width 208 height 9
paste input "HOLERITE - ABR/2025"
type input "HOLERITE - ABR/2025"
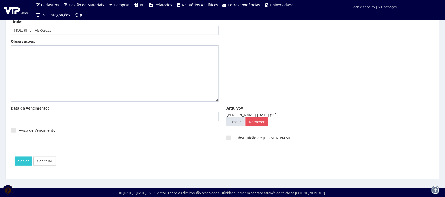
drag, startPoint x: 51, startPoint y: 172, endPoint x: 47, endPoint y: 171, distance: 5.0
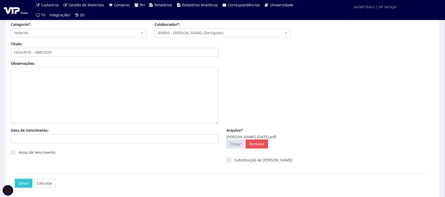
scroll to position [19, 0]
click at [23, 185] on input "Salvar" at bounding box center [24, 184] width 18 height 9
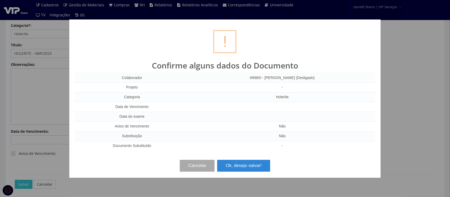
click at [231, 159] on div "Cancelar Ok, desejo salvar!" at bounding box center [225, 164] width 301 height 16
click at [236, 164] on button "Ok, desejo salvar!" at bounding box center [243, 166] width 53 height 12
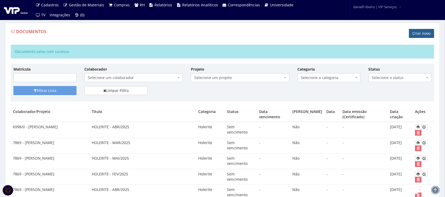
click at [413, 35] on link "Criar novo" at bounding box center [421, 33] width 25 height 9
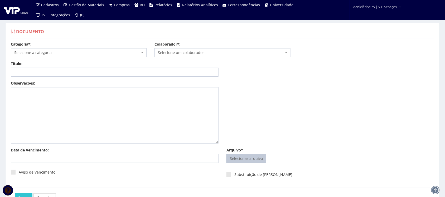
click at [248, 159] on input "Arquivo*" at bounding box center [246, 159] width 39 height 8
type input "C:\fakepath\[PERSON_NAME][DATE].pdf"
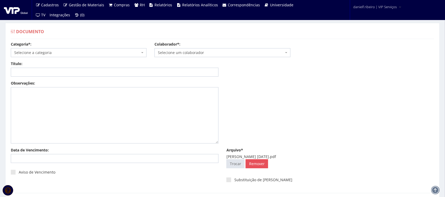
click at [192, 49] on span "Selecione um colaborador" at bounding box center [223, 52] width 136 height 9
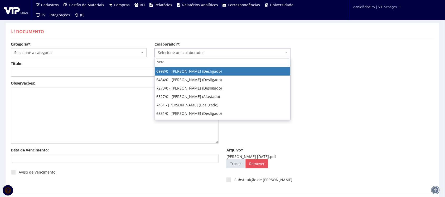
type input "verci"
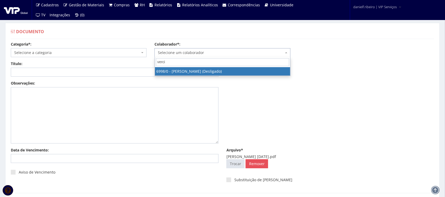
select select "305"
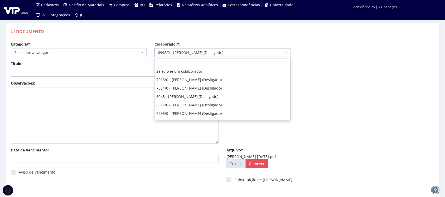
scroll to position [1305, 0]
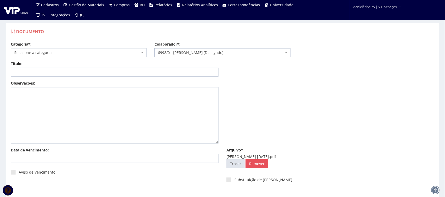
click at [251, 22] on div "Documento Categoria*: Selecione a categoria Aso Segurança no trabalho - PGR Seg…" at bounding box center [222, 124] width 443 height 208
click at [72, 56] on span "Selecione a categoria" at bounding box center [79, 52] width 136 height 9
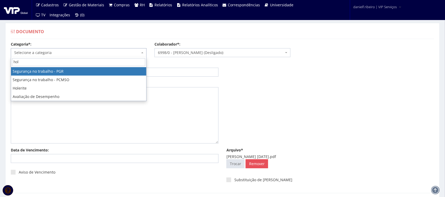
type input "hole"
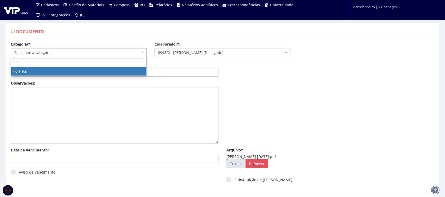
select select "holerite"
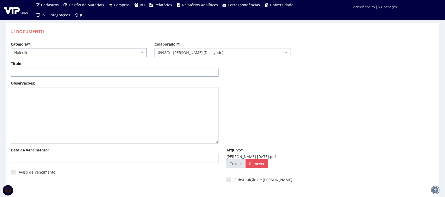
click at [61, 73] on input "Título:" at bounding box center [115, 72] width 208 height 9
paste input "HOLERITE - FEV/2025"
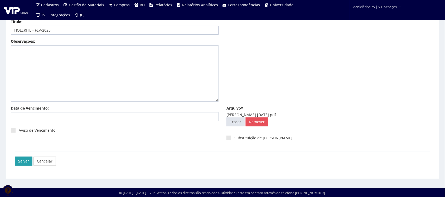
type input "HOLERITE - FEV/2025"
click at [16, 161] on input "Salvar" at bounding box center [24, 161] width 18 height 9
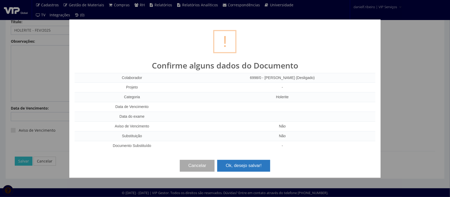
click at [248, 168] on button "Ok, desejo salvar!" at bounding box center [243, 166] width 53 height 12
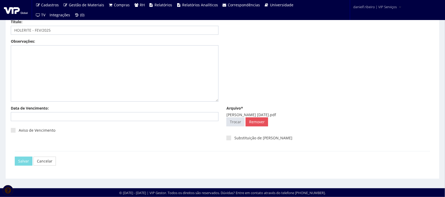
scroll to position [0, 0]
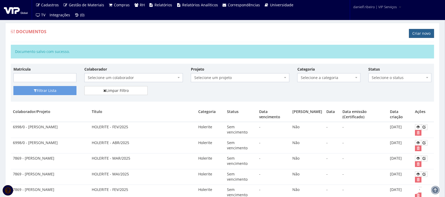
click at [421, 34] on link "Criar novo" at bounding box center [421, 33] width 25 height 9
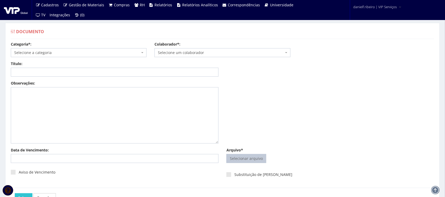
click at [244, 157] on input "Arquivo*" at bounding box center [246, 159] width 39 height 8
type input "C:\fakepath\[PERSON_NAME][DATE].pdf"
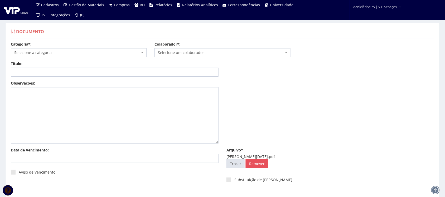
click at [204, 50] on span "Selecione um colaborador" at bounding box center [221, 52] width 126 height 5
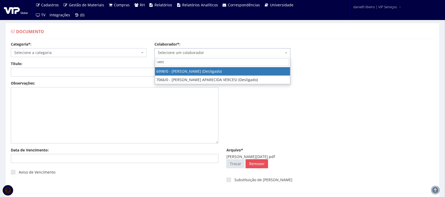
type input "verci"
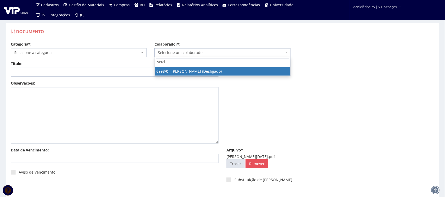
select select "305"
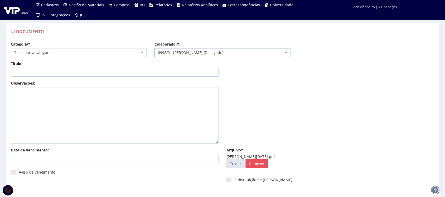
click at [70, 57] on body "Cadastros Clientes Unidades Subclientes Unidades de Subclientes Projetos Vagas …" at bounding box center [222, 119] width 445 height 239
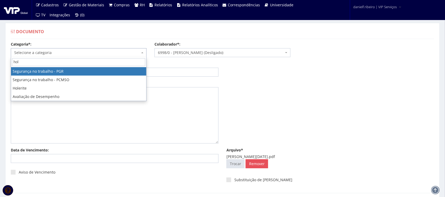
type input "hole"
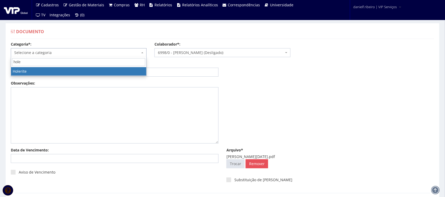
select select "holerite"
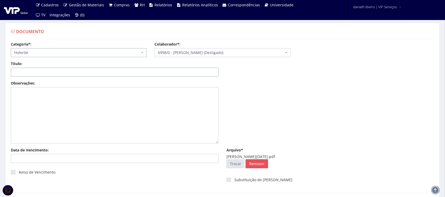
click at [71, 72] on input "Título:" at bounding box center [115, 72] width 208 height 9
paste input "HOLERITE - MAI/2025"
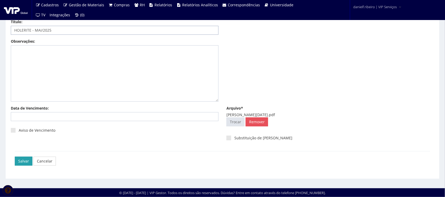
type input "HOLERITE - MAI/2025"
click at [21, 161] on input "Salvar" at bounding box center [24, 161] width 18 height 9
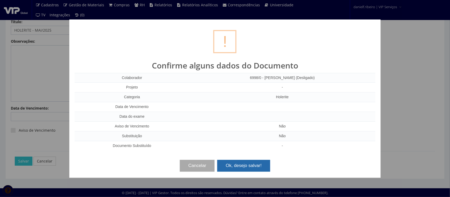
click at [240, 165] on button "Ok, desejo salvar!" at bounding box center [243, 166] width 53 height 12
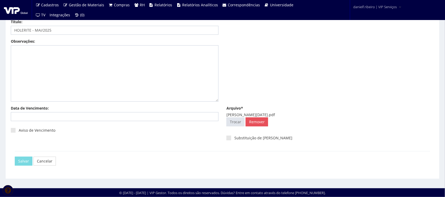
scroll to position [0, 0]
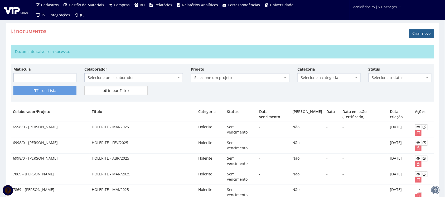
click at [414, 34] on link "Criar novo" at bounding box center [421, 33] width 25 height 9
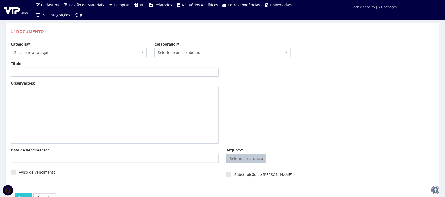
click at [252, 157] on input "Arquivo*" at bounding box center [246, 159] width 39 height 8
type input "C:\fakepath\[PERSON_NAME][DATE].pdf"
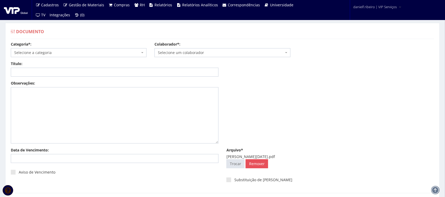
click at [192, 54] on span "Selecione um colaborador" at bounding box center [221, 52] width 126 height 5
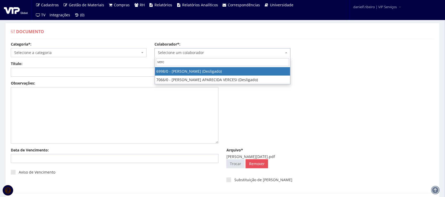
type input "verci"
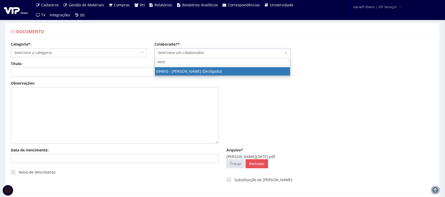
select select "305"
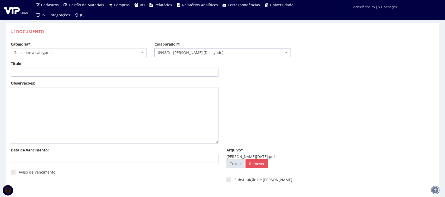
click at [81, 52] on span "Selecione a categoria" at bounding box center [77, 52] width 126 height 5
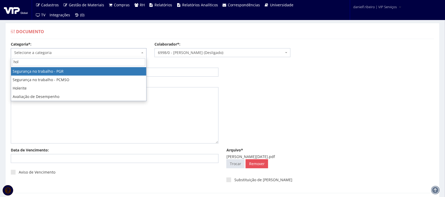
type input "hole"
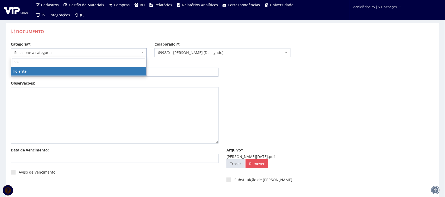
select select "holerite"
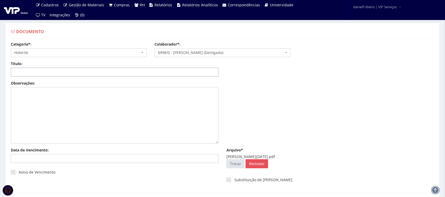
click at [71, 69] on input "Título:" at bounding box center [115, 72] width 208 height 9
paste input "HOLERITE - MAR/2025"
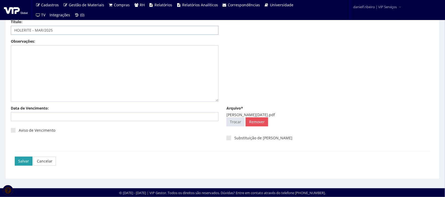
type input "HOLERITE - MAR/2025"
click at [21, 159] on input "Salvar" at bounding box center [24, 161] width 18 height 9
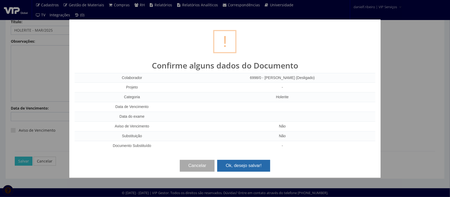
click at [237, 164] on button "Ok, desejo salvar!" at bounding box center [243, 166] width 53 height 12
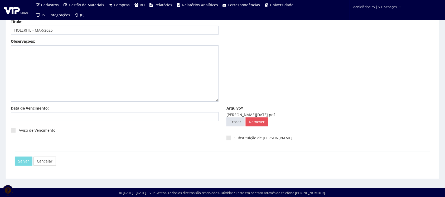
scroll to position [0, 0]
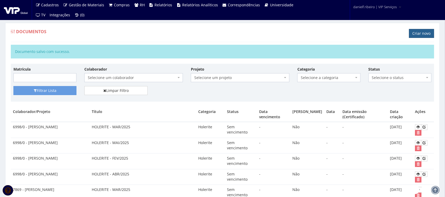
click at [417, 34] on link "Criar novo" at bounding box center [421, 33] width 25 height 9
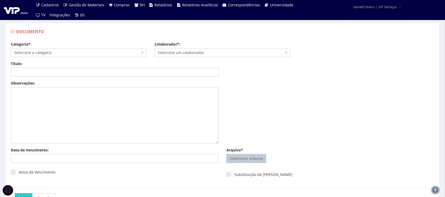
click at [243, 156] on input "Arquivo*" at bounding box center [246, 159] width 39 height 8
type input "C:\fakepath\[PERSON_NAME][DEMOGRAPHIC_DATA] [DATE].pdf"
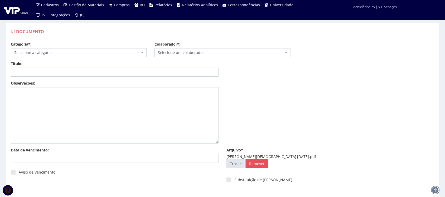
click at [176, 50] on span "Selecione um colaborador" at bounding box center [221, 52] width 126 height 5
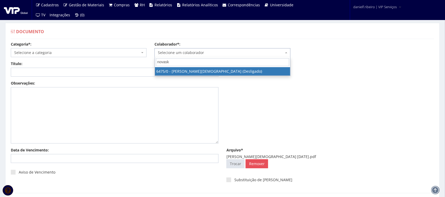
type input "novaski"
select select "83"
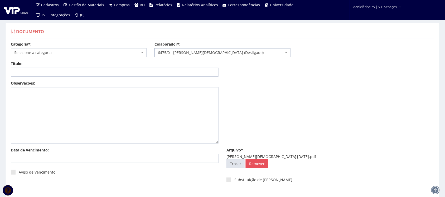
click at [64, 50] on span "Selecione a categoria" at bounding box center [77, 52] width 126 height 5
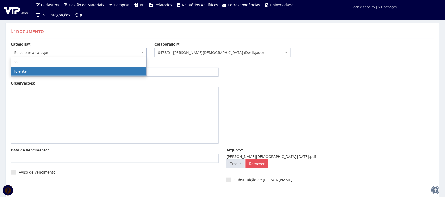
type input "hole"
select select "holerite"
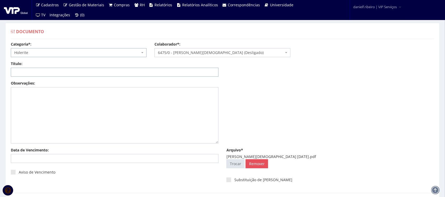
click at [77, 70] on input "Título:" at bounding box center [115, 72] width 208 height 9
paste input "HOLERITE - ABR/2025"
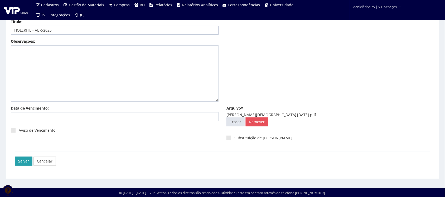
type input "HOLERITE - ABR/2025"
click at [25, 160] on input "Salvar" at bounding box center [24, 161] width 18 height 9
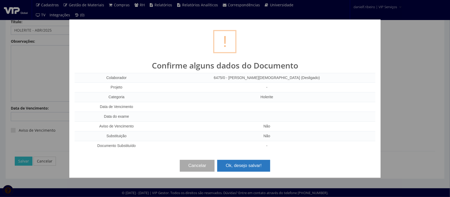
click at [240, 170] on button "Ok, desejo salvar!" at bounding box center [243, 166] width 53 height 12
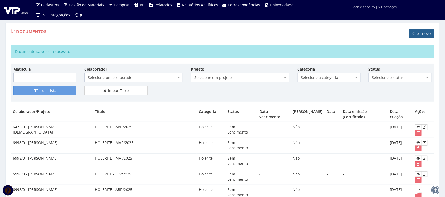
click at [415, 35] on link "Criar novo" at bounding box center [421, 33] width 25 height 9
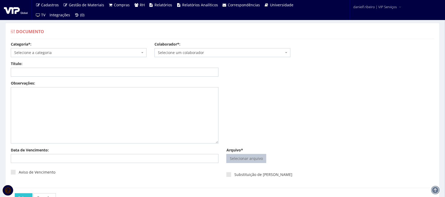
click at [246, 159] on input "Arquivo*" at bounding box center [246, 159] width 39 height 8
type input "C:\fakepath\[PERSON_NAME][DEMOGRAPHIC_DATA] [DATE].pdf"
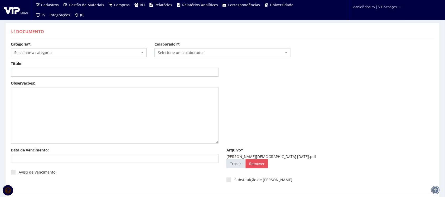
click at [200, 49] on span "Selecione um colaborador" at bounding box center [223, 52] width 136 height 9
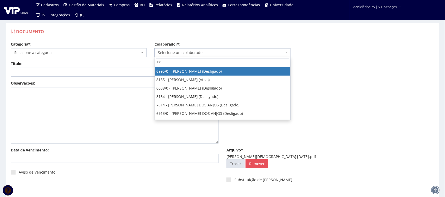
type input "n"
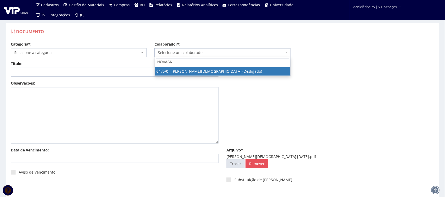
type input "NOVASKI"
select select "83"
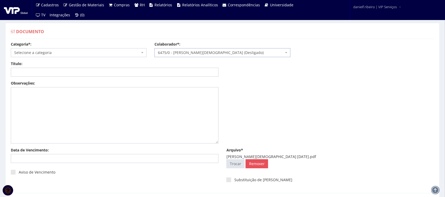
click at [90, 51] on span "Selecione a categoria" at bounding box center [77, 52] width 126 height 5
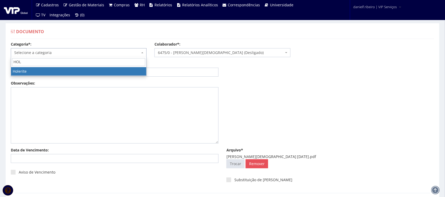
type input "HOLE"
select select "holerite"
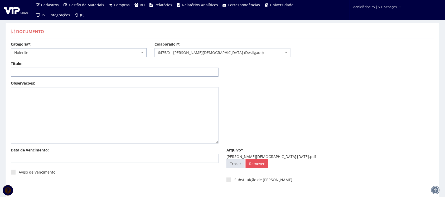
click at [99, 74] on input "Título:" at bounding box center [115, 72] width 208 height 9
paste input "HOLERITE - FEV/2025"
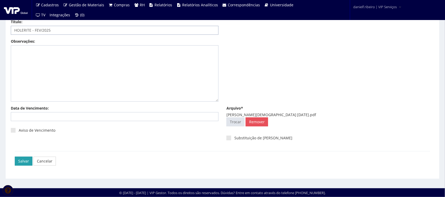
type input "HOLERITE - FEV/2025"
click at [21, 162] on input "Salvar" at bounding box center [24, 161] width 18 height 9
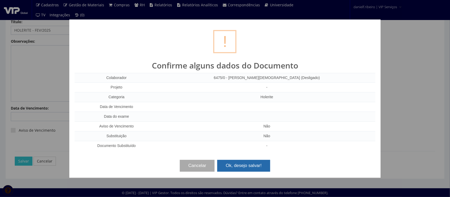
click at [237, 168] on button "Ok, desejo salvar!" at bounding box center [243, 166] width 53 height 12
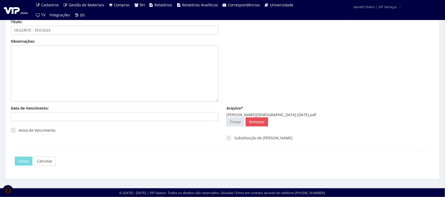
scroll to position [0, 0]
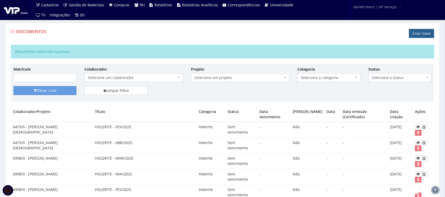
click at [415, 33] on link "Criar novo" at bounding box center [421, 33] width 25 height 9
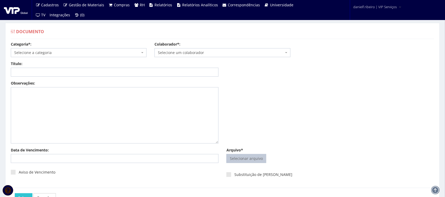
click at [243, 155] on input "Arquivo*" at bounding box center [246, 159] width 39 height 8
type input "C:\fakepath\ANTONIO VERCI RIBEIRO MAI.2025.pdf"
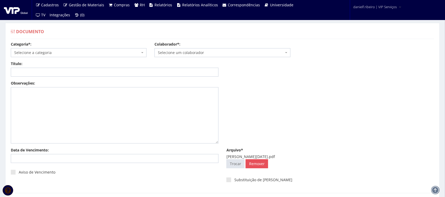
click at [195, 55] on span "Selecione um colaborador" at bounding box center [221, 52] width 126 height 5
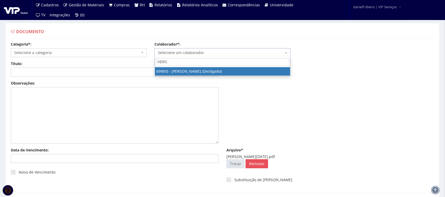
type input "VERCI"
select select "305"
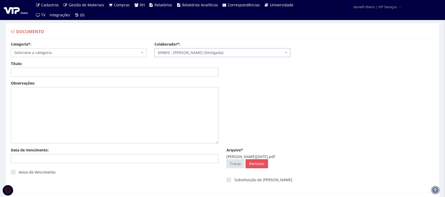
click at [44, 53] on span "Selecione a categoria" at bounding box center [77, 52] width 126 height 5
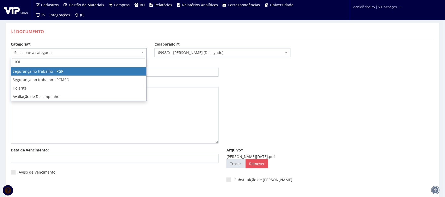
type input "HOLE"
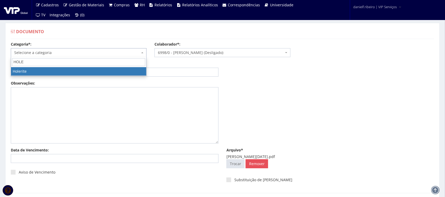
select select "holerite"
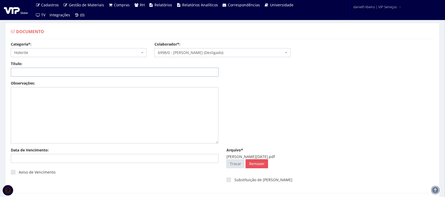
click at [68, 73] on input "Título:" at bounding box center [115, 72] width 208 height 9
paste input "HOLERITE - MAI/2025"
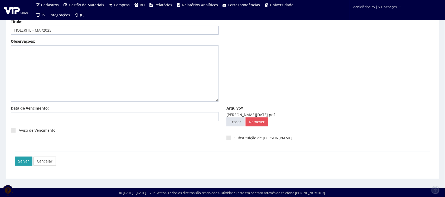
type input "HOLERITE - MAI/2025"
click at [25, 160] on input "Salvar" at bounding box center [24, 161] width 18 height 9
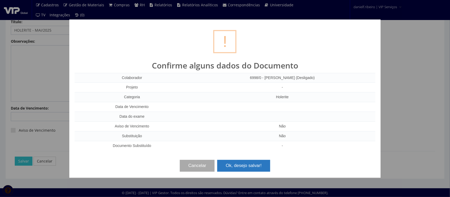
click at [255, 165] on button "Ok, desejo salvar!" at bounding box center [243, 166] width 53 height 12
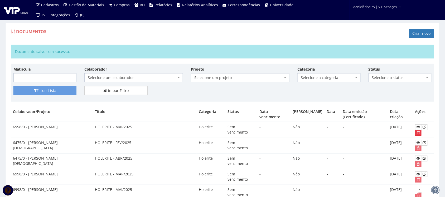
click at [419, 135] on icon "submit" at bounding box center [418, 133] width 3 height 4
click at [418, 36] on link "Criar novo" at bounding box center [421, 33] width 25 height 9
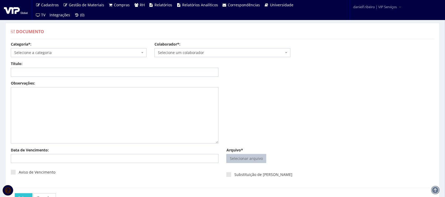
click at [251, 162] on input "Arquivo*" at bounding box center [246, 159] width 39 height 8
type input "C:\fakepath\BRUNO CRISTIANO NOVASKI MAI.2025.pdf"
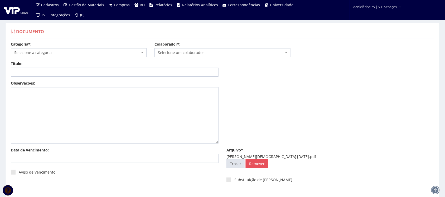
click at [197, 54] on span "Selecione um colaborador" at bounding box center [221, 52] width 126 height 5
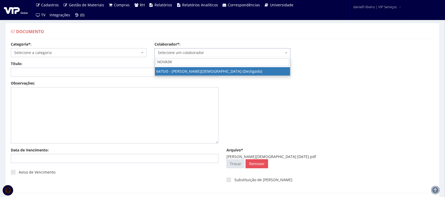
type input "NOVASKI"
select select "83"
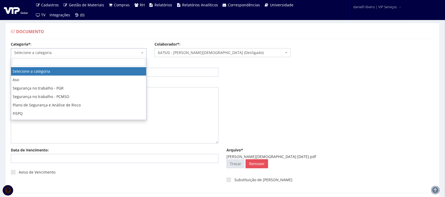
click at [72, 52] on span "Selecione a categoria" at bounding box center [77, 52] width 126 height 5
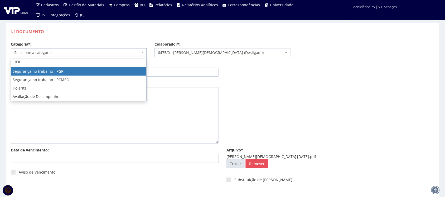
type input "HOLE"
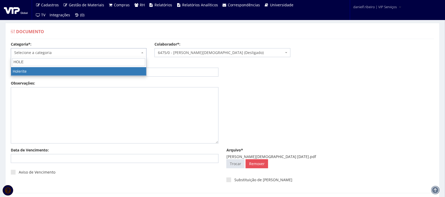
select select "holerite"
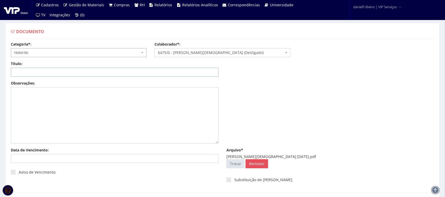
click at [75, 73] on input "Título:" at bounding box center [115, 72] width 208 height 9
paste input "HOLERITE - MAI/2025"
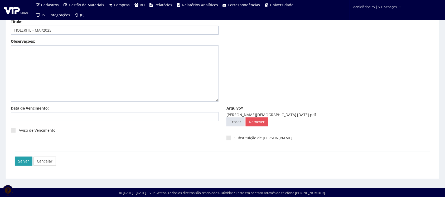
type input "HOLERITE - MAI/2025"
click at [27, 160] on input "Salvar" at bounding box center [24, 161] width 18 height 9
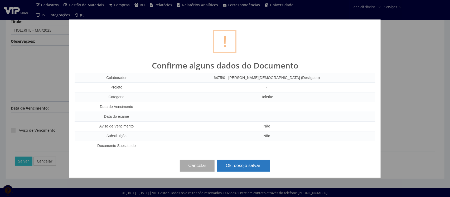
click at [248, 168] on button "Ok, desejo salvar!" at bounding box center [243, 166] width 53 height 12
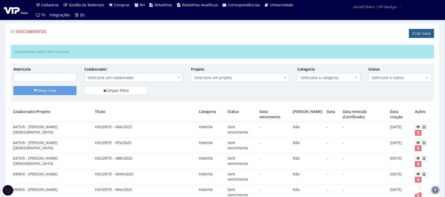
click at [423, 32] on link "Criar novo" at bounding box center [421, 33] width 25 height 9
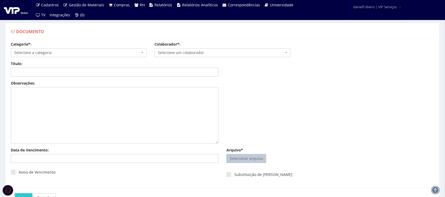
click at [243, 158] on input "Arquivo*" at bounding box center [246, 159] width 39 height 8
type input "C:\fakepath\[PERSON_NAME][DEMOGRAPHIC_DATA] [DATE].pdf"
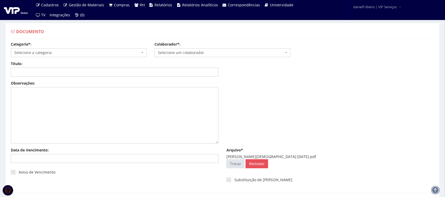
click at [206, 49] on span "Selecione um colaborador" at bounding box center [223, 52] width 136 height 9
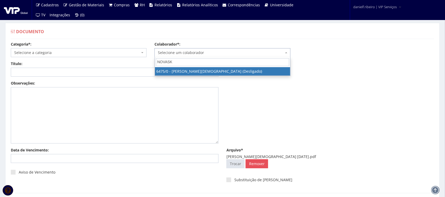
type input "NOVASKI"
select select "83"
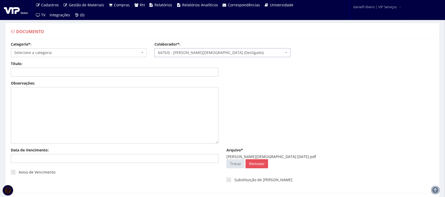
click at [73, 50] on span "Selecione a categoria" at bounding box center [77, 52] width 126 height 5
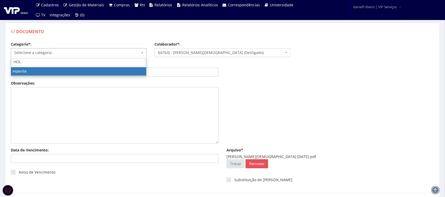
type input "HOLE"
select select "holerite"
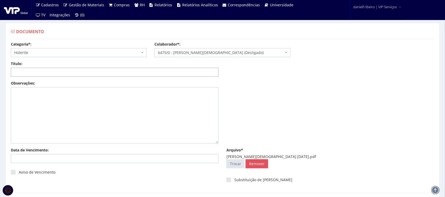
click at [69, 74] on input "Título:" at bounding box center [115, 72] width 208 height 9
paste input "HOLERITE - MAR/2025"
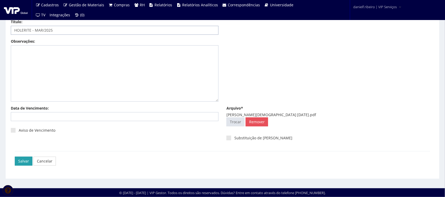
type input "HOLERITE - MAR/2025"
click at [23, 161] on input "Salvar" at bounding box center [24, 161] width 18 height 9
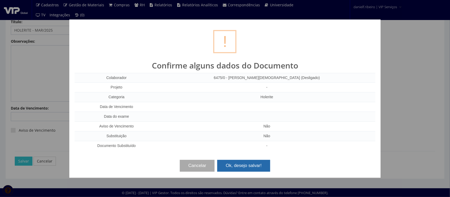
click at [247, 168] on button "Ok, desejo salvar!" at bounding box center [243, 166] width 53 height 12
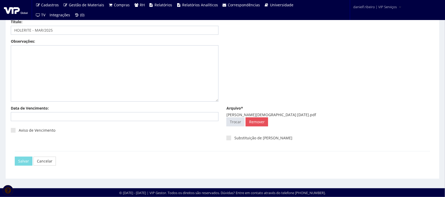
scroll to position [0, 0]
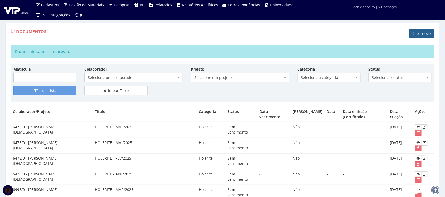
click at [424, 30] on link "Criar novo" at bounding box center [421, 33] width 25 height 9
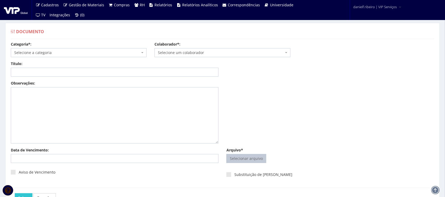
click at [233, 159] on input "Arquivo*" at bounding box center [246, 159] width 39 height 8
type input "C:\fakepath\CLAUDEMIR DA SILVA ABR.2025.pdf"
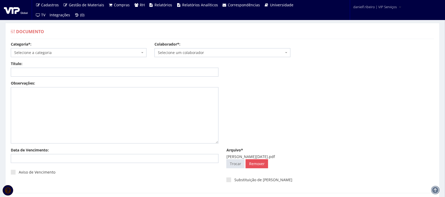
click at [185, 53] on span "Selecione um colaborador" at bounding box center [221, 52] width 126 height 5
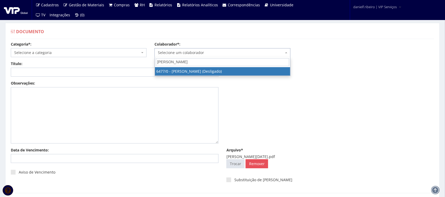
type input "CLAUDEMIR"
select select "84"
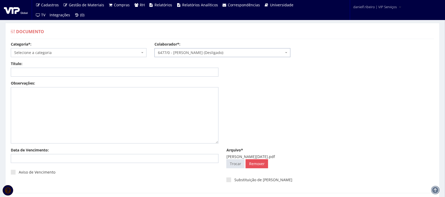
click at [79, 55] on span "Selecione a categoria" at bounding box center [77, 52] width 126 height 5
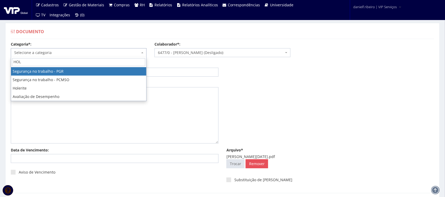
type input "HOLE"
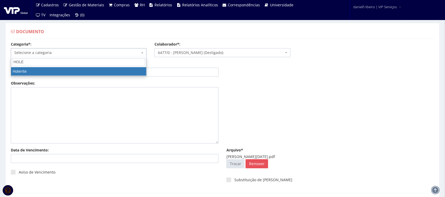
select select "holerite"
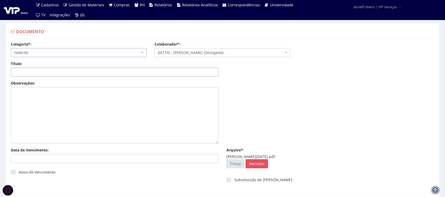
click at [73, 68] on input "Título:" at bounding box center [115, 72] width 208 height 9
paste input "HOLERITE - ABR/2025"
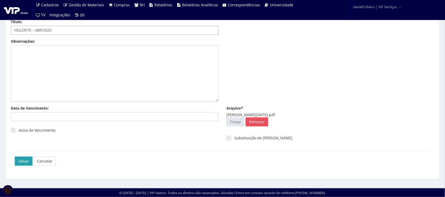
type input "HOLERITE - ABR/2025"
click at [22, 162] on input "Salvar" at bounding box center [24, 161] width 18 height 9
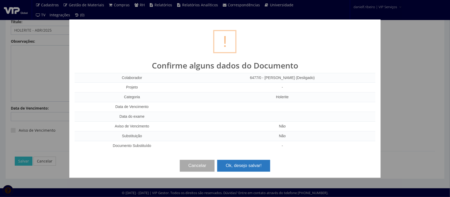
click at [255, 163] on button "Ok, desejo salvar!" at bounding box center [243, 166] width 53 height 12
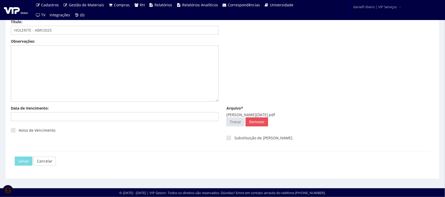
scroll to position [0, 0]
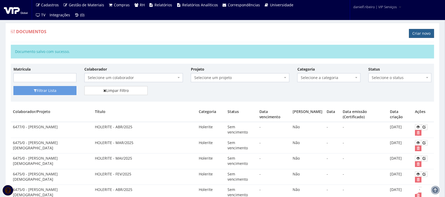
click at [413, 34] on link "Criar novo" at bounding box center [421, 33] width 25 height 9
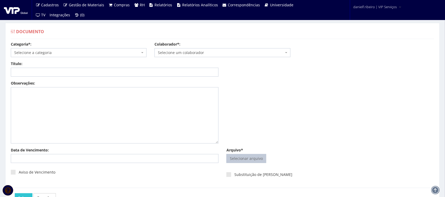
click at [243, 159] on input "Arquivo*" at bounding box center [246, 159] width 39 height 8
type input "C:\fakepath\[PERSON_NAME][DATE].pdf"
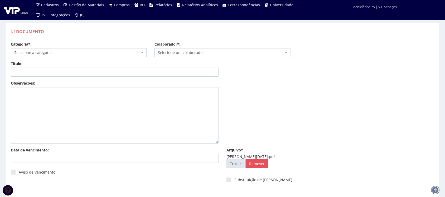
click at [224, 56] on span "Selecione um colaborador" at bounding box center [223, 52] width 136 height 9
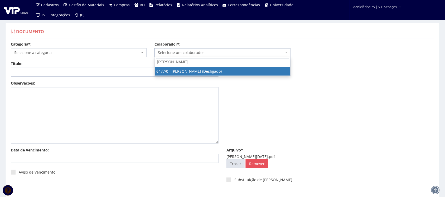
type input "CLAUDEMIR"
select select "84"
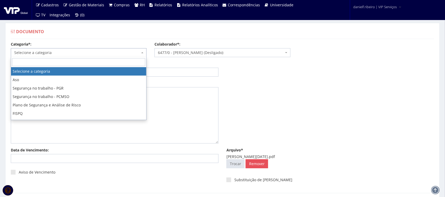
click at [55, 49] on span "Selecione a categoria" at bounding box center [79, 52] width 136 height 9
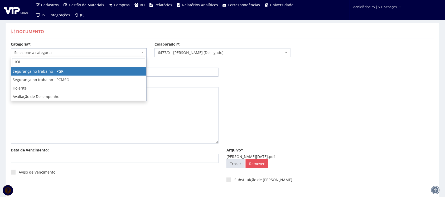
type input "HOLE"
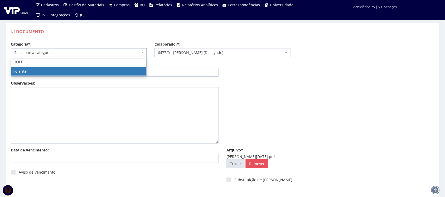
select select "holerite"
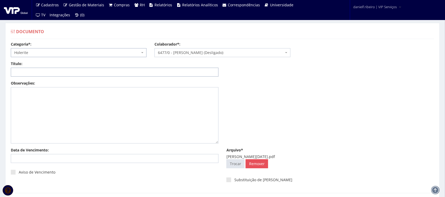
click at [55, 74] on input "Título:" at bounding box center [115, 72] width 208 height 9
paste input "HOLERITE - FEV/2025"
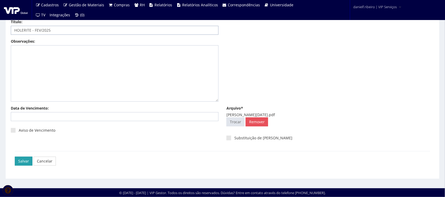
type input "HOLERITE - FEV/2025"
click at [21, 159] on input "Salvar" at bounding box center [24, 161] width 18 height 9
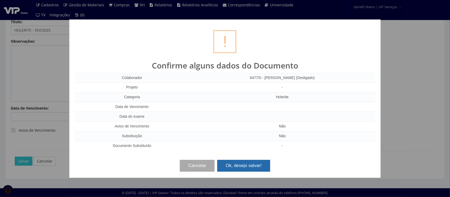
click at [227, 162] on button "Ok, desejo salvar!" at bounding box center [243, 166] width 53 height 12
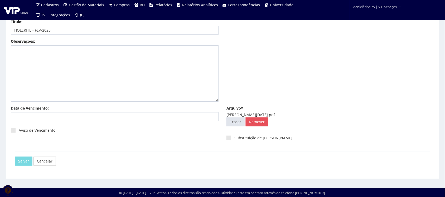
scroll to position [0, 0]
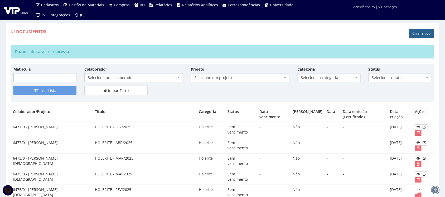
click at [418, 34] on link "Criar novo" at bounding box center [421, 33] width 25 height 9
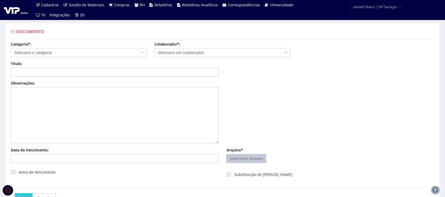
click at [237, 163] on input "Arquivo*" at bounding box center [246, 159] width 39 height 8
type input "C:\fakepath\CLAUDEMIR DA SILVA MAI.2025.pdf"
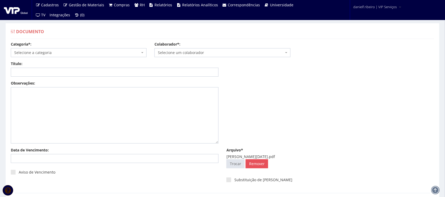
click at [189, 53] on span "Selecione um colaborador" at bounding box center [221, 52] width 126 height 5
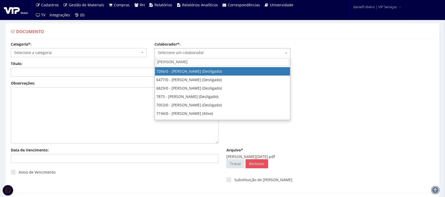
type input "CLAUDEM"
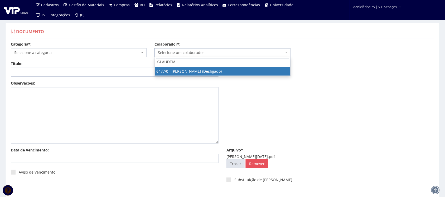
select select "84"
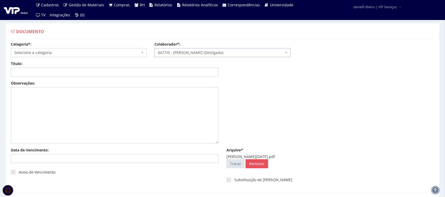
click at [90, 55] on span "Selecione a categoria" at bounding box center [77, 52] width 126 height 5
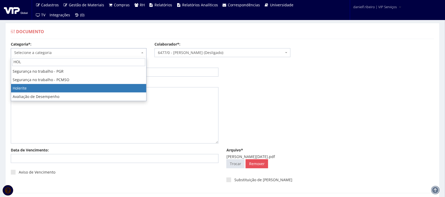
type input "HOLE"
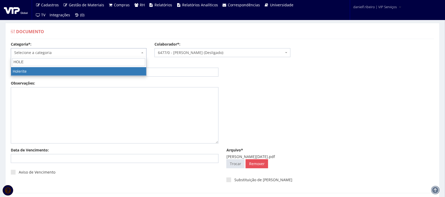
select select "holerite"
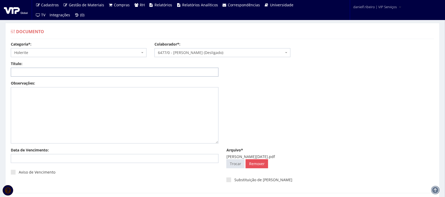
click at [54, 72] on input "Título:" at bounding box center [115, 72] width 208 height 9
paste input "HOLERITE - MAI/2025"
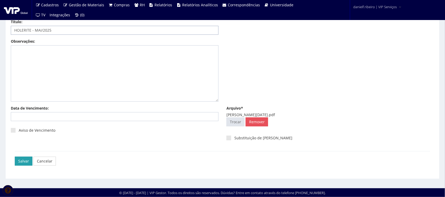
type input "HOLERITE - MAI/2025"
click at [18, 166] on input "Salvar" at bounding box center [24, 161] width 18 height 9
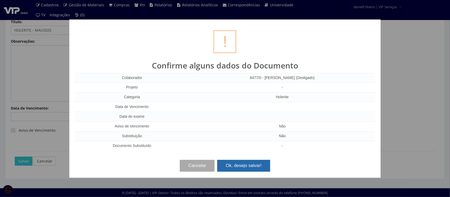
click at [239, 162] on button "Ok, desejo salvar!" at bounding box center [243, 166] width 53 height 12
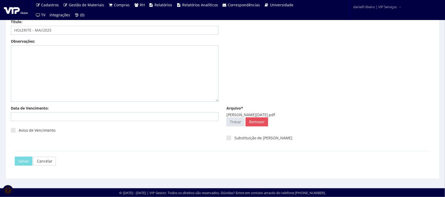
scroll to position [0, 0]
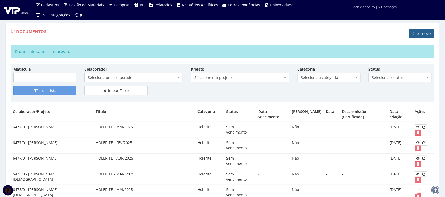
click at [423, 34] on link "Criar novo" at bounding box center [421, 33] width 25 height 9
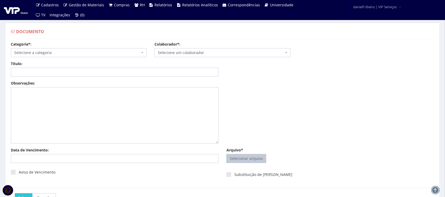
click at [253, 157] on input "Arquivo*" at bounding box center [246, 159] width 39 height 8
type input "C:\fakepath\[PERSON_NAME][DATE].pdf"
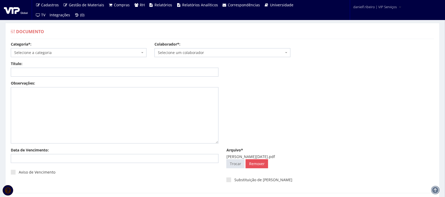
click at [197, 52] on span "Selecione um colaborador" at bounding box center [221, 52] width 126 height 5
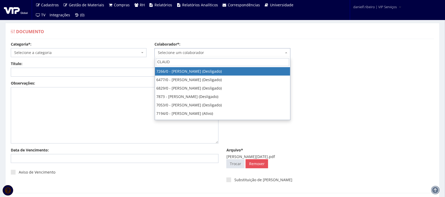
type input "[PERSON_NAME]"
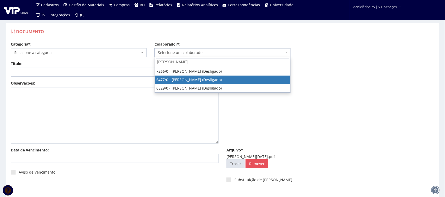
select select "84"
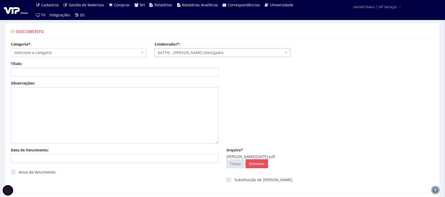
click at [71, 50] on span "Selecione a categoria" at bounding box center [77, 52] width 126 height 5
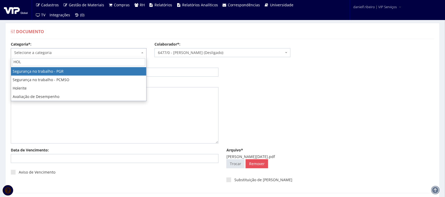
type input "HOLE"
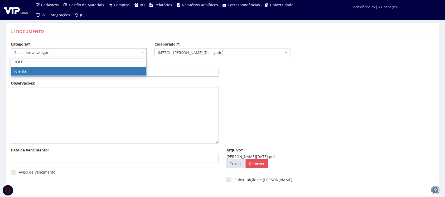
select select "holerite"
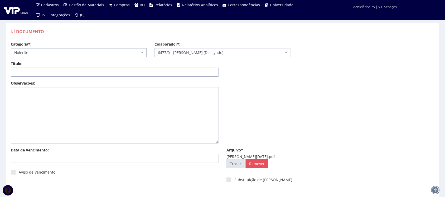
click at [77, 72] on input "Título:" at bounding box center [115, 72] width 208 height 9
paste input "HOLERITE - MAR/2025"
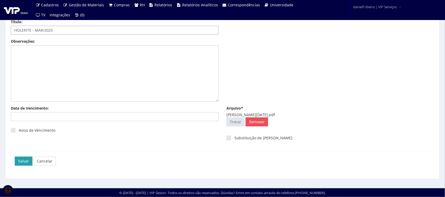
type input "HOLERITE - MAR/2025"
click at [23, 161] on input "Salvar" at bounding box center [24, 161] width 18 height 9
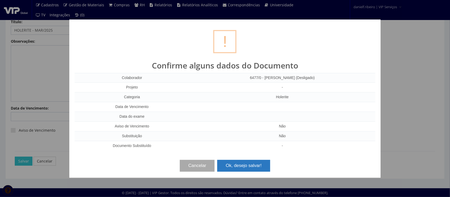
click at [233, 164] on button "Ok, desejo salvar!" at bounding box center [243, 166] width 53 height 12
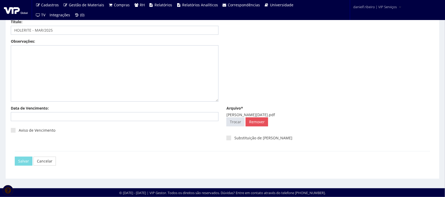
scroll to position [0, 0]
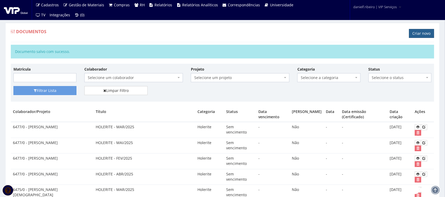
click at [417, 30] on link "Criar novo" at bounding box center [421, 33] width 25 height 9
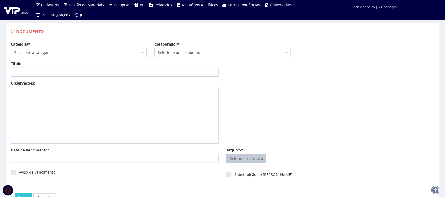
click at [264, 157] on input "Arquivo*" at bounding box center [246, 159] width 39 height 8
type input "C:\fakepath\DAIANE DA LUZ [DATE].pdf"
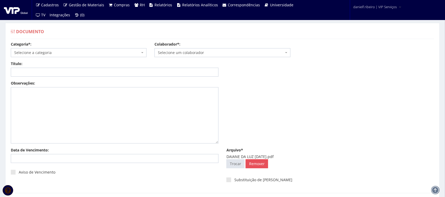
click at [182, 51] on span "Selecione um colaborador" at bounding box center [221, 52] width 126 height 5
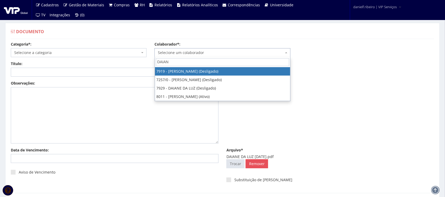
type input "DAIANE"
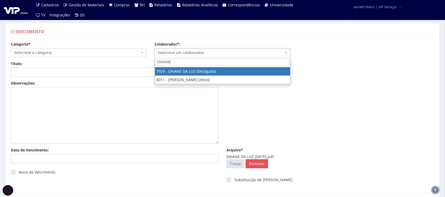
select select "3006"
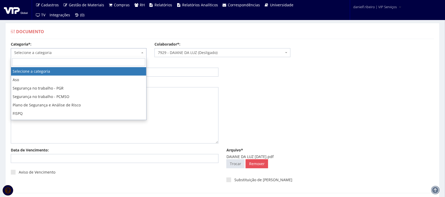
click at [68, 55] on span "Selecione a categoria" at bounding box center [77, 52] width 126 height 5
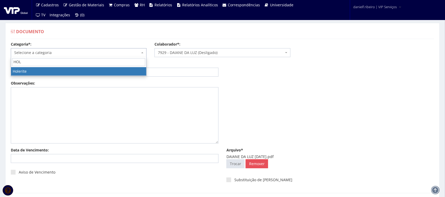
type input "HOLE"
select select "holerite"
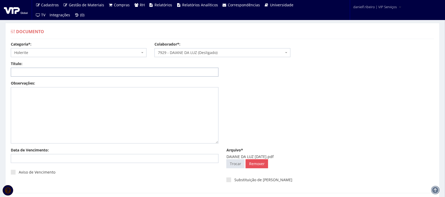
click at [118, 73] on input "Título:" at bounding box center [115, 72] width 208 height 9
paste input "HOLERITE - FEV/2025"
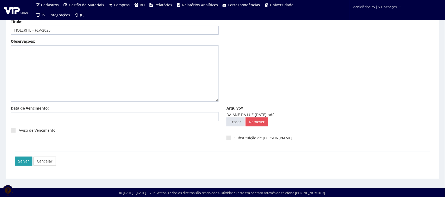
type input "HOLERITE - FEV/2025"
click at [16, 162] on input "Salvar" at bounding box center [24, 161] width 18 height 9
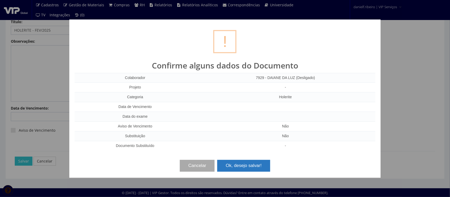
click at [247, 166] on button "Ok, desejo salvar!" at bounding box center [243, 166] width 53 height 12
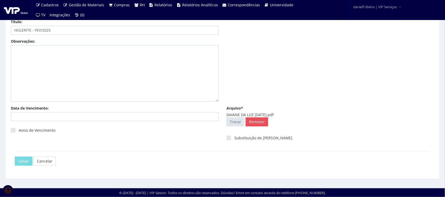
scroll to position [0, 0]
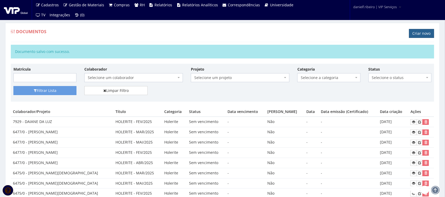
click at [415, 34] on link "Criar novo" at bounding box center [421, 33] width 25 height 9
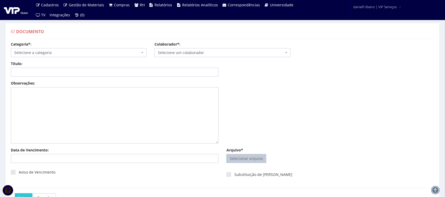
click at [243, 156] on input "Arquivo*" at bounding box center [246, 159] width 39 height 8
type input "C:\fakepath\EDISON DE [PERSON_NAME][DATE].pdf"
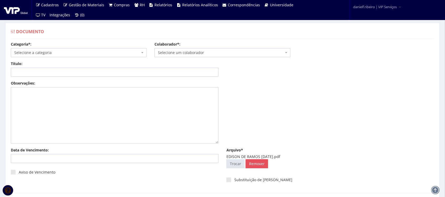
click at [195, 52] on span "Selecione um colaborador" at bounding box center [221, 52] width 126 height 5
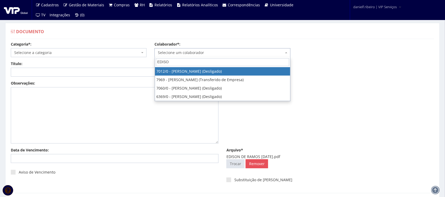
type input "EDISON"
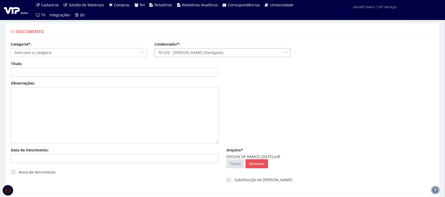
select select "316"
click at [70, 51] on span "Selecione a categoria" at bounding box center [77, 52] width 126 height 5
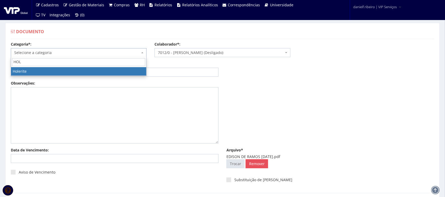
type input "HOLE"
select select "holerite"
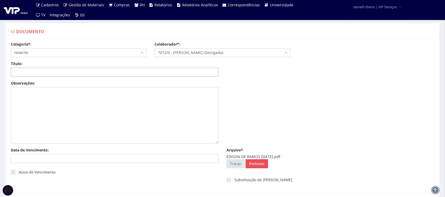
click at [78, 72] on input "Título:" at bounding box center [115, 72] width 208 height 9
paste input "HOLERITE - ABR/2025"
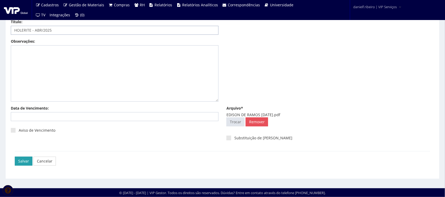
type input "HOLERITE - ABR/2025"
click at [24, 164] on input "Salvar" at bounding box center [24, 161] width 18 height 9
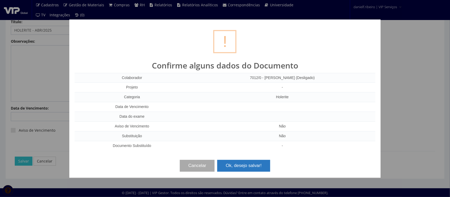
click at [234, 165] on button "Ok, desejo salvar!" at bounding box center [243, 166] width 53 height 12
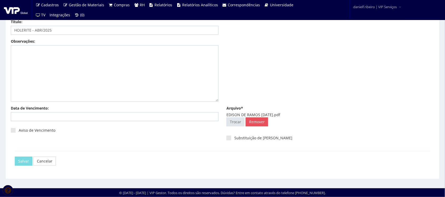
scroll to position [0, 0]
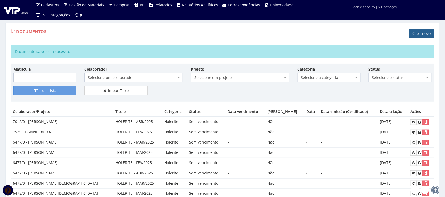
click at [421, 32] on link "Criar novo" at bounding box center [421, 33] width 25 height 9
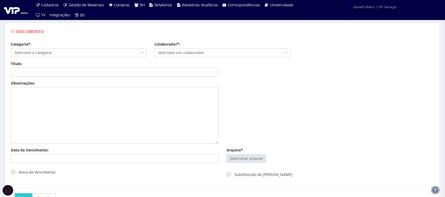
click at [206, 55] on span "Selecione um colaborador" at bounding box center [221, 52] width 126 height 5
click at [243, 159] on input "Arquivo*" at bounding box center [246, 159] width 39 height 8
type input "C:\fakepath\EDISON DE RAMOS MAI.2025.pdf"
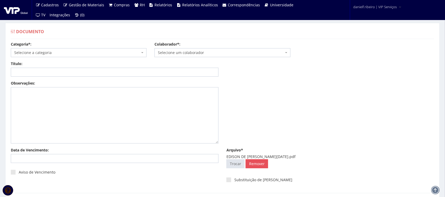
click at [188, 51] on span "Selecione um colaborador" at bounding box center [221, 52] width 126 height 5
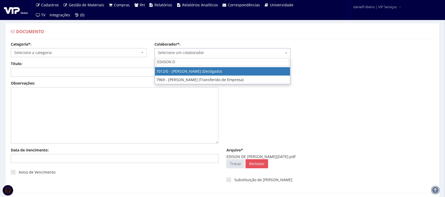
type input "EDISON DE"
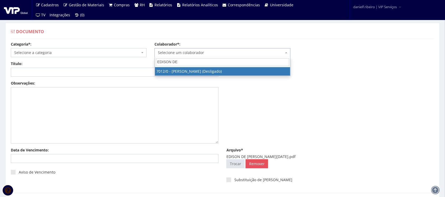
select select "316"
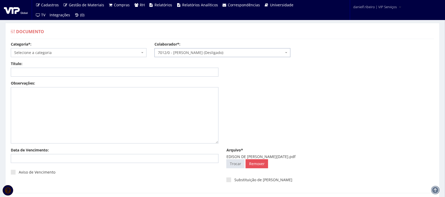
click at [92, 48] on span "Selecione a categoria" at bounding box center [79, 52] width 136 height 9
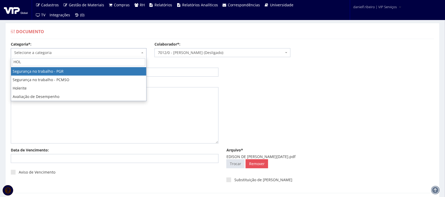
type input "HOLE"
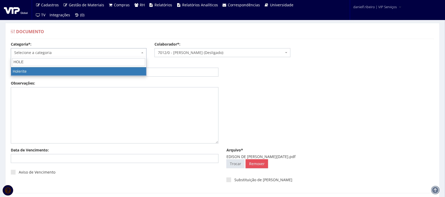
select select "holerite"
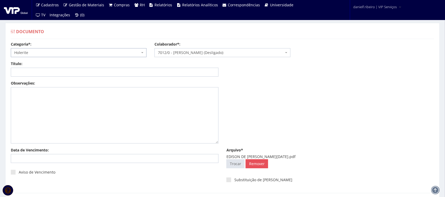
click at [65, 68] on div "Título:" at bounding box center [115, 69] width 216 height 16
click at [65, 70] on input "Título:" at bounding box center [115, 72] width 208 height 9
paste input "HOLERITE - MAI/2025"
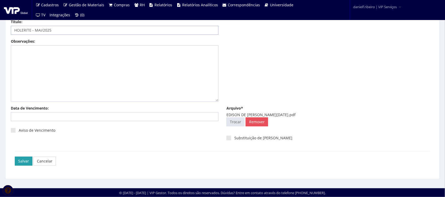
type input "HOLERITE - MAI/2025"
click at [21, 165] on input "Salvar" at bounding box center [24, 161] width 18 height 9
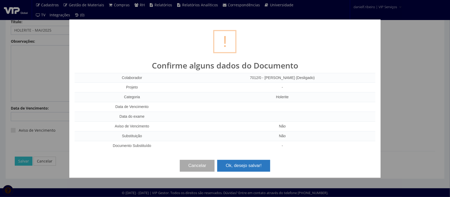
click at [233, 169] on button "Ok, desejo salvar!" at bounding box center [243, 166] width 53 height 12
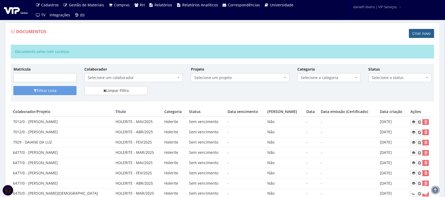
click at [428, 32] on link "Criar novo" at bounding box center [421, 33] width 25 height 9
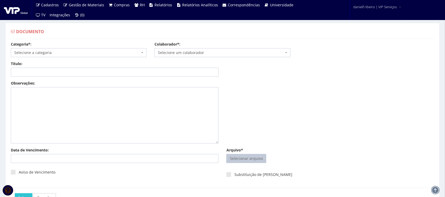
click at [245, 159] on input "Arquivo*" at bounding box center [246, 159] width 39 height 8
type input "C:\fakepath\EDISON DE RAMOS MAR.2025.pdf"
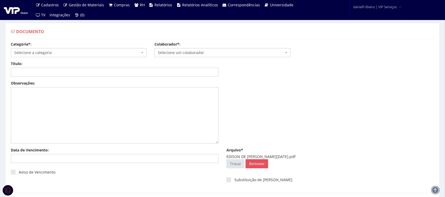
click at [186, 51] on span "Selecione um colaborador" at bounding box center [221, 52] width 126 height 5
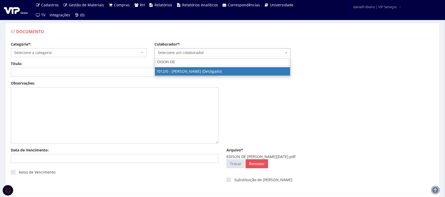
type input "DISON DE"
select select "316"
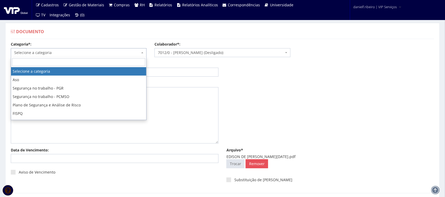
click at [56, 49] on span "Selecione a categoria" at bounding box center [79, 52] width 136 height 9
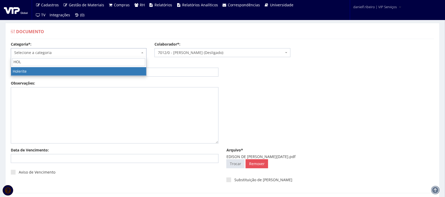
type input "HOLE"
select select "holerite"
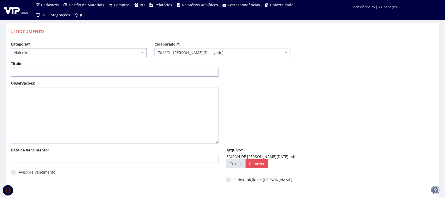
click at [80, 72] on input "Título:" at bounding box center [115, 72] width 208 height 9
click at [51, 75] on input "Título:" at bounding box center [115, 72] width 208 height 9
paste input "HOLERITE - MAR/2025"
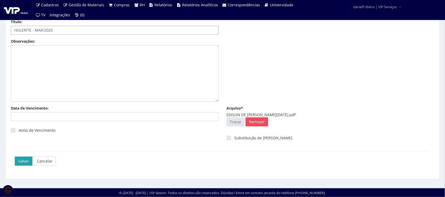
type input "HOLERITE - MAR/2025"
click at [23, 164] on input "Salvar" at bounding box center [24, 161] width 18 height 9
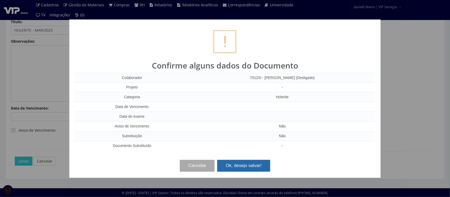
click at [256, 168] on button "Ok, desejo salvar!" at bounding box center [243, 166] width 53 height 12
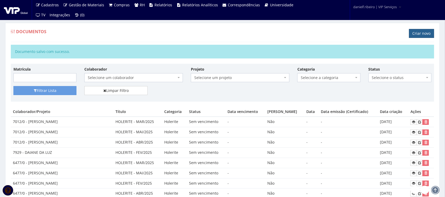
click at [416, 32] on link "Criar novo" at bounding box center [421, 33] width 25 height 9
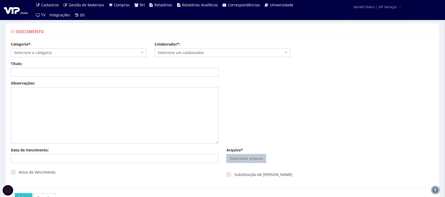
click at [256, 157] on input "Arquivo*" at bounding box center [246, 159] width 39 height 8
type input "C:\fakepath\ELIAS DA SILVA BARBOSA ABR.2025.pdf"
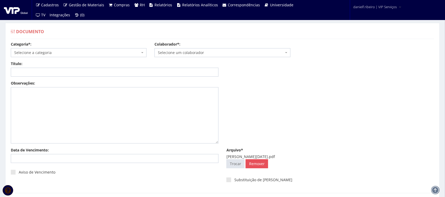
click at [203, 49] on span "Selecione um colaborador" at bounding box center [223, 52] width 136 height 9
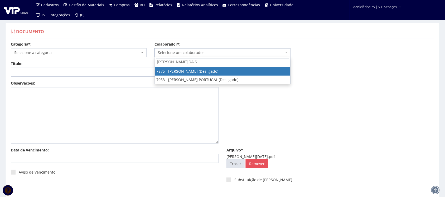
type input "ELIAS DA SI"
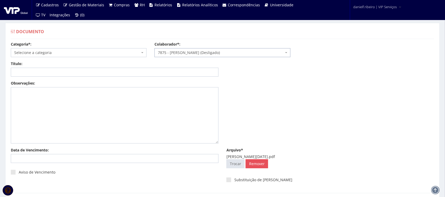
select select "2768"
click at [77, 49] on span "Selecione a categoria" at bounding box center [79, 52] width 136 height 9
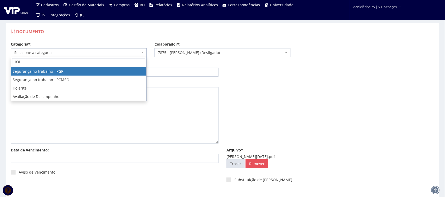
type input "HOLE"
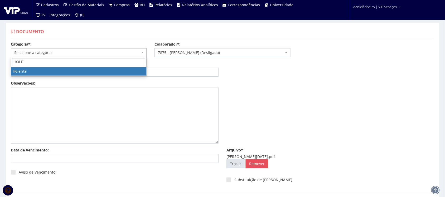
select select "holerite"
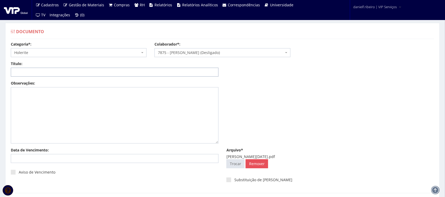
click at [57, 70] on input "Título:" at bounding box center [115, 72] width 208 height 9
paste input "HOLERITE - ABR/2025"
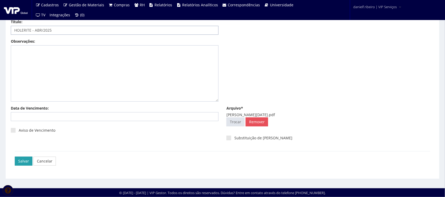
type input "HOLERITE - ABR/2025"
click at [23, 161] on input "Salvar" at bounding box center [24, 161] width 18 height 9
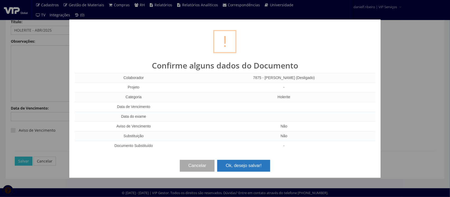
click at [232, 168] on button "Ok, desejo salvar!" at bounding box center [243, 166] width 53 height 12
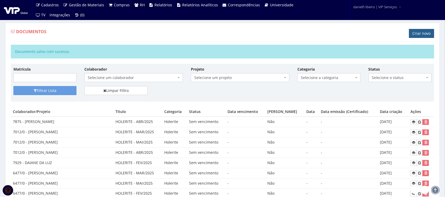
click at [422, 31] on link "Criar novo" at bounding box center [421, 33] width 25 height 9
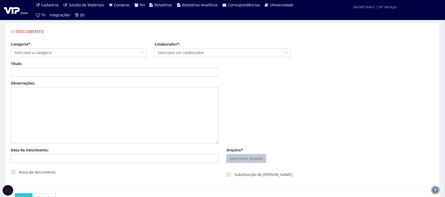
click at [254, 157] on input "Arquivo*" at bounding box center [246, 159] width 39 height 8
type input "C:\fakepath\[PERSON_NAME][DATE].pdf"
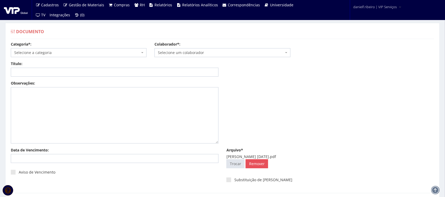
click at [201, 52] on span "Selecione um colaborador" at bounding box center [221, 52] width 126 height 5
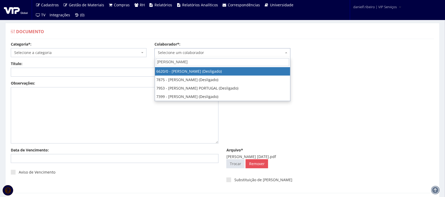
type input "[PERSON_NAME]"
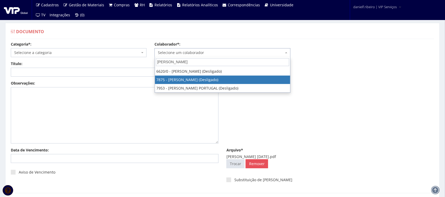
select select "2768"
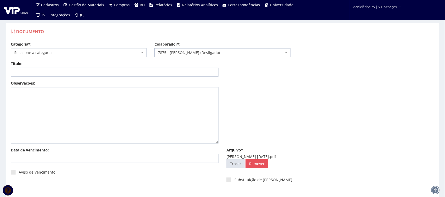
click at [67, 57] on body "Cadastros Clientes Unidades Subclientes Unidades de Subclientes Projetos Vagas …" at bounding box center [222, 119] width 445 height 239
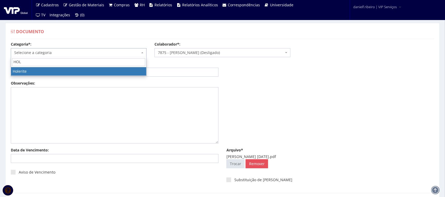
type input "HOLE"
select select "holerite"
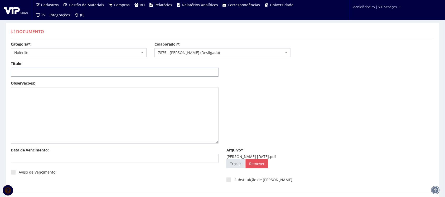
click at [46, 71] on input "Título:" at bounding box center [115, 72] width 208 height 9
paste input "HOLERITE - FEV/2025"
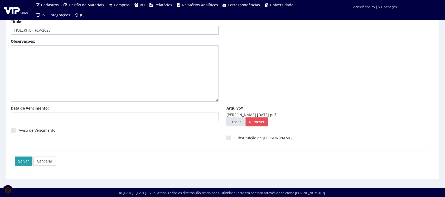
type input "HOLERITE - FEV/2025"
click at [20, 164] on input "Salvar" at bounding box center [24, 161] width 18 height 9
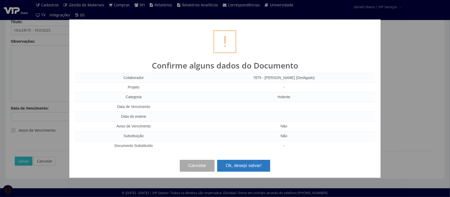
click at [249, 164] on button "Ok, desejo salvar!" at bounding box center [243, 166] width 53 height 12
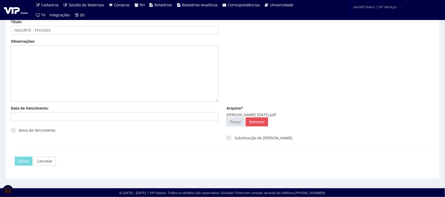
scroll to position [0, 0]
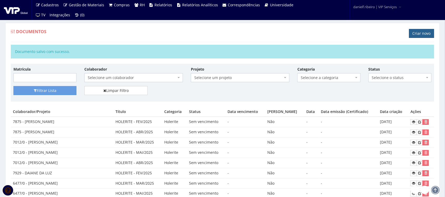
click at [417, 33] on link "Criar novo" at bounding box center [421, 33] width 25 height 9
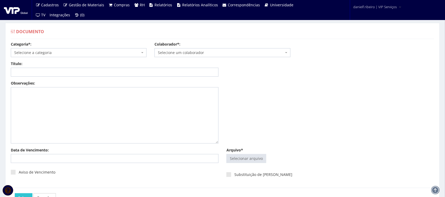
click at [245, 166] on div "Selecionar arquivo Trocar Remover" at bounding box center [331, 159] width 208 height 11
click at [245, 158] on input "Arquivo*" at bounding box center [246, 159] width 39 height 8
type input "C:\fakepath\ELIAS DA SILVA BARBOSA MAI.2025.pdf"
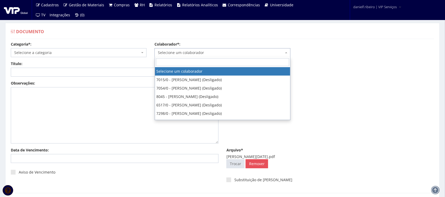
click at [181, 53] on span "Selecione um colaborador" at bounding box center [221, 52] width 126 height 5
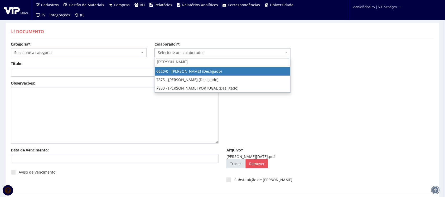
type input "ELIAS DA"
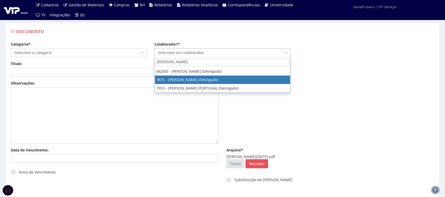
select select "2768"
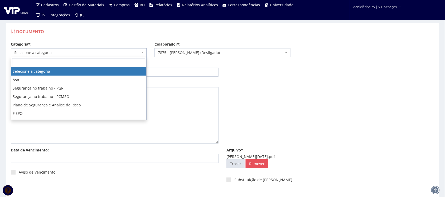
click at [94, 49] on span "Selecione a categoria" at bounding box center [79, 52] width 136 height 9
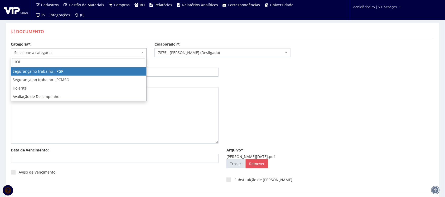
type input "HOLE"
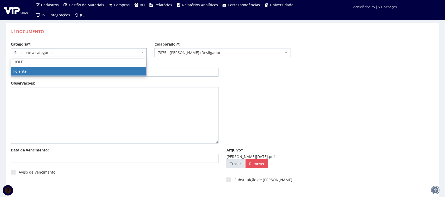
select select "holerite"
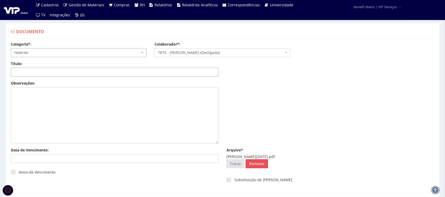
click at [72, 75] on input "Título:" at bounding box center [115, 72] width 208 height 9
paste input "HOLERITE - MAI/2025"
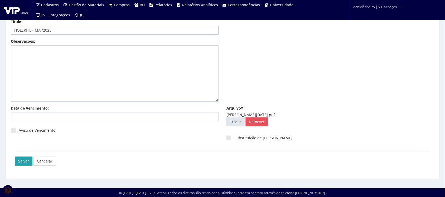
type input "HOLERITE - MAI/2025"
click at [23, 159] on input "Salvar" at bounding box center [24, 161] width 18 height 9
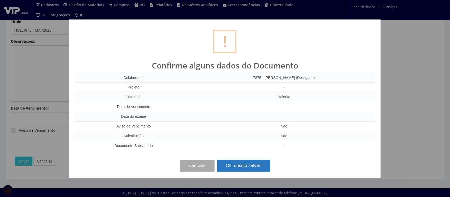
click at [253, 171] on button "Ok, desejo salvar!" at bounding box center [243, 166] width 53 height 12
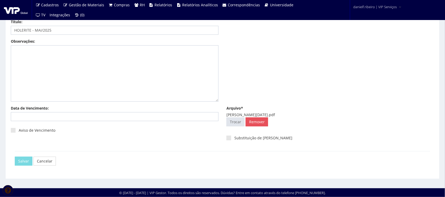
scroll to position [0, 0]
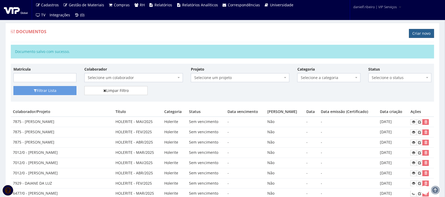
click at [415, 32] on link "Criar novo" at bounding box center [421, 33] width 25 height 9
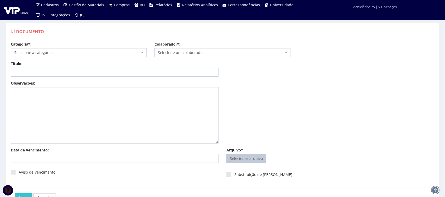
click at [251, 156] on input "Arquivo*" at bounding box center [246, 159] width 39 height 8
type input "C:\fakepath\ELIAS DA SILVA BARBOSA MAR.2025.pdf"
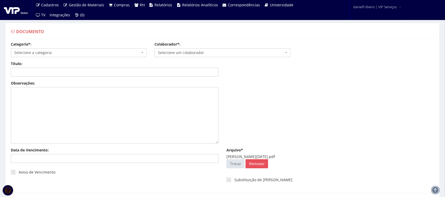
click at [183, 54] on span "Selecione um colaborador" at bounding box center [221, 52] width 126 height 5
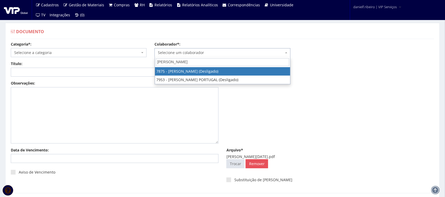
type input "ELIAS DA SIL"
select select "2768"
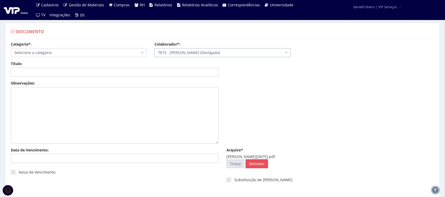
click at [66, 50] on span "Selecione a categoria" at bounding box center [77, 52] width 126 height 5
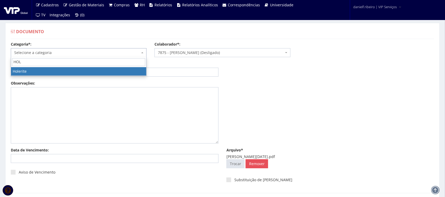
type input "HOLE"
select select "holerite"
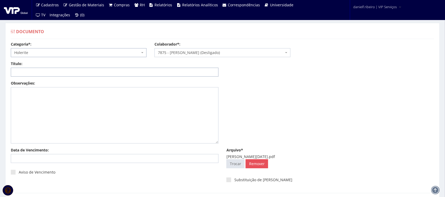
click at [66, 72] on input "Título:" at bounding box center [115, 72] width 208 height 9
paste input "HOLERITE - MAR/2025"
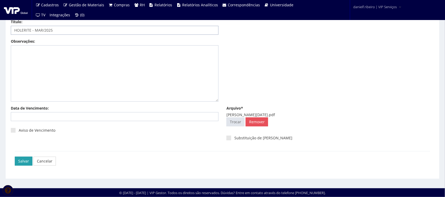
type input "HOLERITE - MAR/2025"
click at [27, 160] on input "Salvar" at bounding box center [24, 161] width 18 height 9
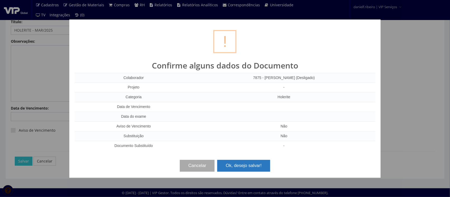
click at [241, 164] on button "Ok, desejo salvar!" at bounding box center [243, 166] width 53 height 12
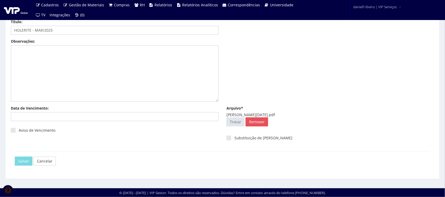
scroll to position [0, 0]
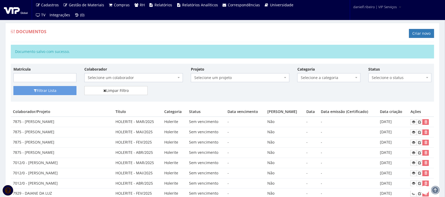
click at [425, 31] on link "Criar novo" at bounding box center [421, 33] width 25 height 9
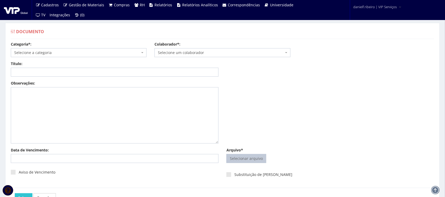
click at [251, 157] on input "Arquivo*" at bounding box center [246, 159] width 39 height 8
type input "C:\fakepath\FABIANO ILNITSKI ABR.2025.pdf"
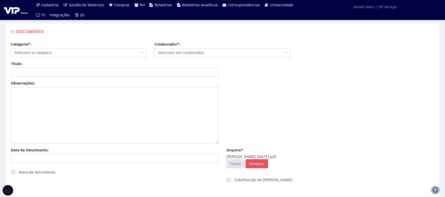
click at [201, 55] on span "Selecione um colaborador" at bounding box center [221, 52] width 126 height 5
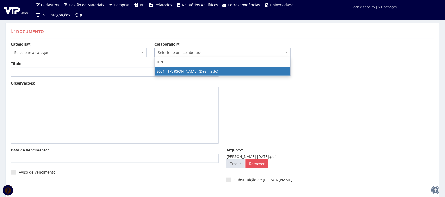
type input "ILNI"
select select "3404"
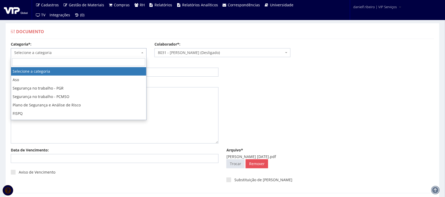
click at [38, 49] on span "Selecione a categoria" at bounding box center [79, 52] width 136 height 9
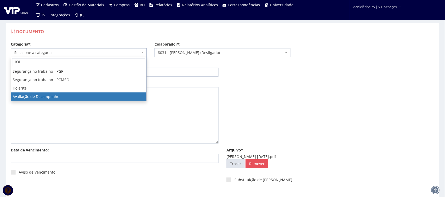
type input "HOLE"
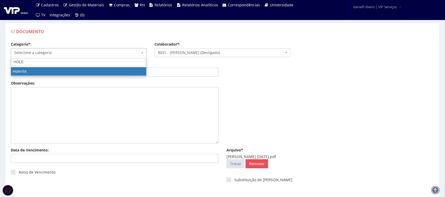
select select "holerite"
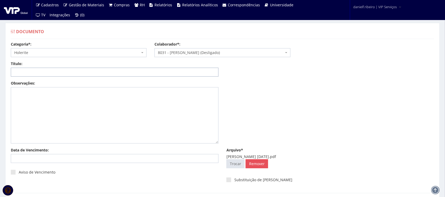
click at [76, 69] on input "Título:" at bounding box center [115, 72] width 208 height 9
paste input "HOLERITE - ABR/2025"
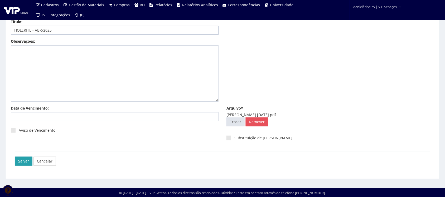
type input "HOLERITE - ABR/2025"
click at [23, 158] on input "Salvar" at bounding box center [24, 161] width 18 height 9
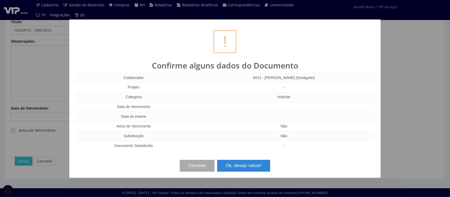
click at [243, 159] on div "Cancelar Ok, desejo salvar!" at bounding box center [225, 164] width 301 height 16
click at [245, 167] on button "Ok, desejo salvar!" at bounding box center [243, 166] width 53 height 12
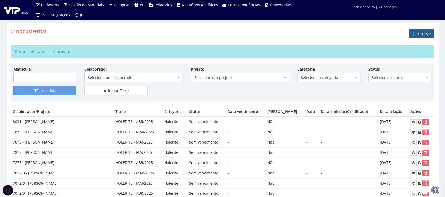
click at [421, 31] on link "Criar novo" at bounding box center [421, 33] width 25 height 9
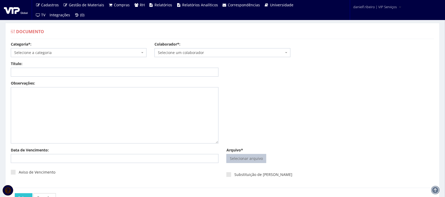
click at [252, 157] on input "Arquivo*" at bounding box center [246, 159] width 39 height 8
type input "C:\fakepath\FABIANO ILNITSKI FEV.2025.pdf"
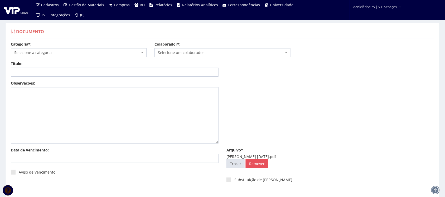
click at [192, 55] on span "Selecione um colaborador" at bounding box center [221, 52] width 126 height 5
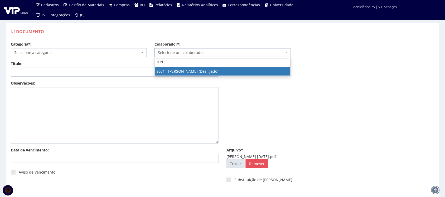
type input "ILNI"
select select "3404"
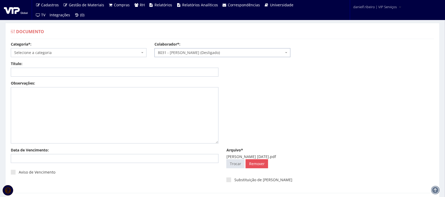
click at [80, 51] on span "Selecione a categoria" at bounding box center [77, 52] width 126 height 5
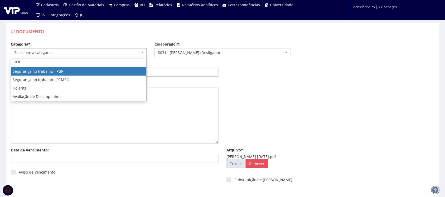
type input "HOLE"
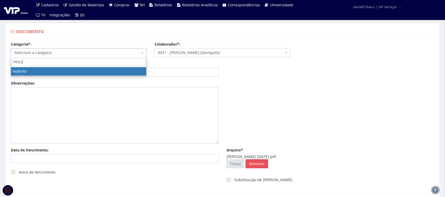
select select "holerite"
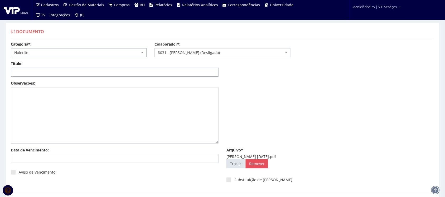
click at [81, 73] on input "Título:" at bounding box center [115, 72] width 208 height 9
paste input "HOLERITE - FEV/2025"
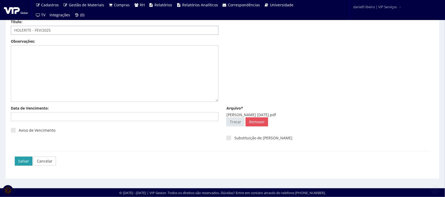
type input "HOLERITE - FEV/2025"
click at [24, 160] on input "Salvar" at bounding box center [24, 161] width 18 height 9
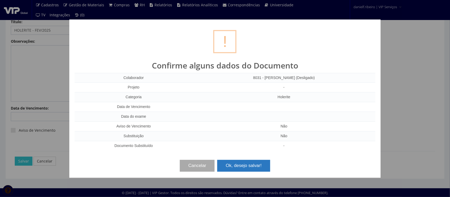
click at [234, 169] on button "Ok, desejo salvar!" at bounding box center [243, 166] width 53 height 12
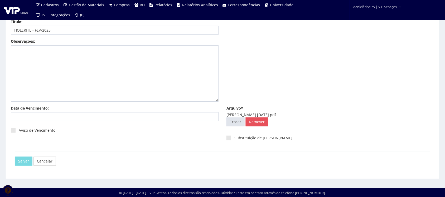
scroll to position [0, 0]
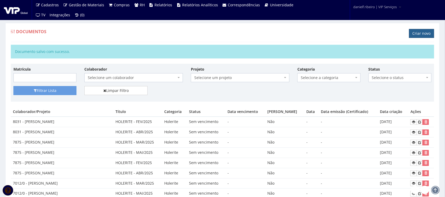
click at [416, 36] on link "Criar novo" at bounding box center [421, 33] width 25 height 9
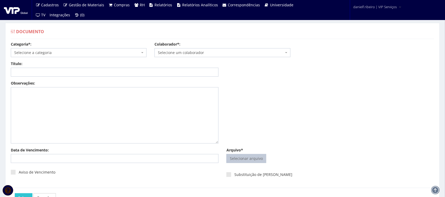
click at [251, 160] on input "Arquivo*" at bounding box center [246, 159] width 39 height 8
type input "C:\fakepath\[PERSON_NAME] [DATE].pdf"
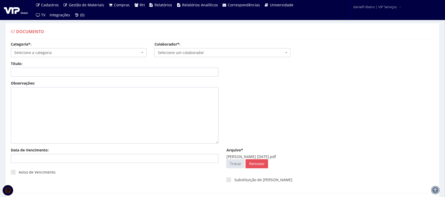
click at [195, 53] on span "Selecione um colaborador" at bounding box center [221, 52] width 126 height 5
drag, startPoint x: 151, startPoint y: 65, endPoint x: 58, endPoint y: 76, distance: 93.7
click at [58, 76] on body "Cadastros Clientes Unidades Subclientes Unidades de Subclientes Projetos Vagas …" at bounding box center [222, 119] width 445 height 239
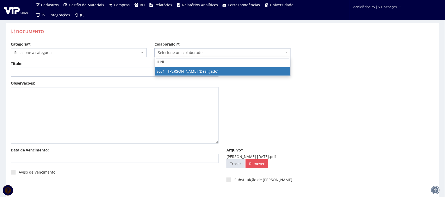
type input "ILNIT"
select select "3404"
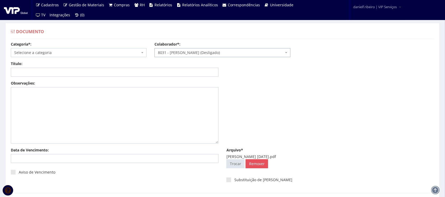
click at [57, 52] on span "Selecione a categoria" at bounding box center [77, 52] width 126 height 5
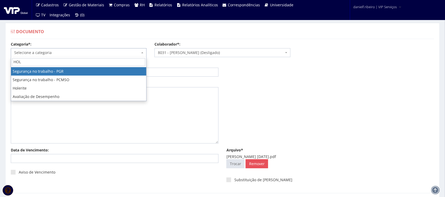
type input "HOLE"
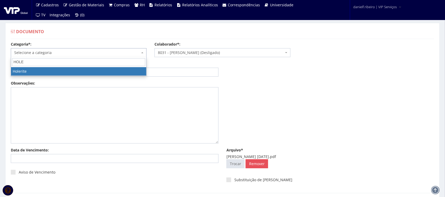
select select "holerite"
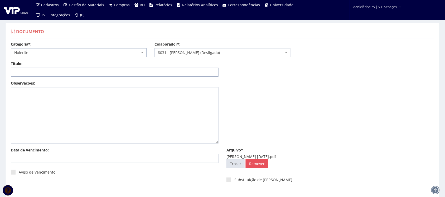
click at [51, 73] on input "Título:" at bounding box center [115, 72] width 208 height 9
paste input "HOLERITE - MAI/2025"
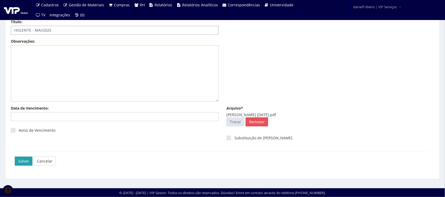
type input "HOLERITE - MAI/2025"
click at [25, 161] on input "Salvar" at bounding box center [24, 161] width 18 height 9
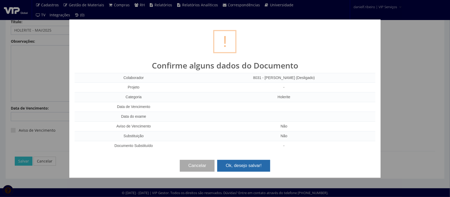
click at [242, 166] on button "Ok, desejo salvar!" at bounding box center [243, 166] width 53 height 12
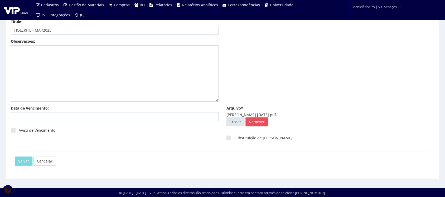
scroll to position [0, 0]
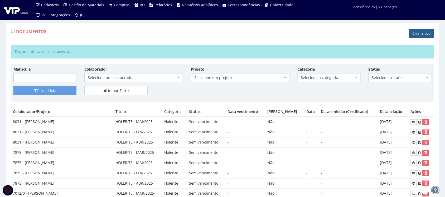
click at [424, 31] on link "Criar novo" at bounding box center [421, 33] width 25 height 9
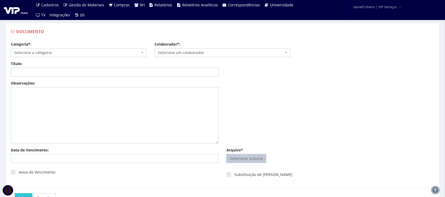
click at [237, 160] on input "Arquivo*" at bounding box center [246, 159] width 39 height 8
type input "C:\fakepath\FABIANO ILNITSKI MAR.2025.pdf"
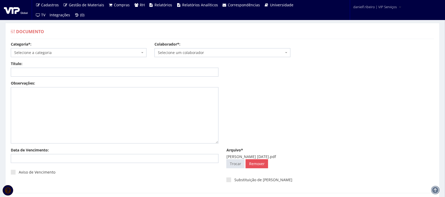
click at [181, 50] on span "Selecione um colaborador" at bounding box center [221, 52] width 126 height 5
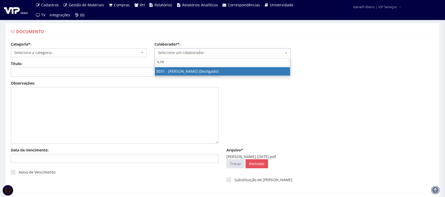
type input "ILNIT"
select select "3404"
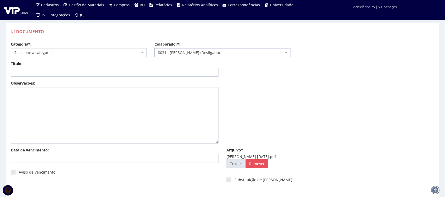
click at [86, 49] on span "Selecione a categoria" at bounding box center [79, 52] width 136 height 9
drag, startPoint x: 28, startPoint y: 70, endPoint x: 23, endPoint y: 68, distance: 5.8
click at [23, 68] on span "HOLERITE - MAR/2025 No results found" at bounding box center [79, 66] width 136 height 19
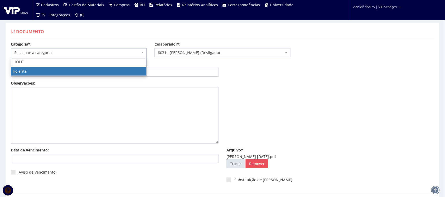
type input "HOLE"
select select "holerite"
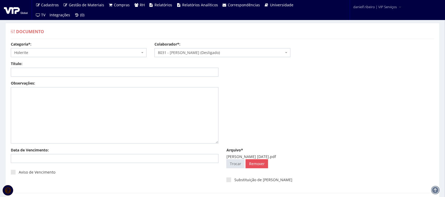
click at [52, 67] on div "Título:" at bounding box center [115, 69] width 216 height 16
click at [52, 72] on input "Título:" at bounding box center [115, 72] width 208 height 9
paste input "HOLERITE - MAR/2025"
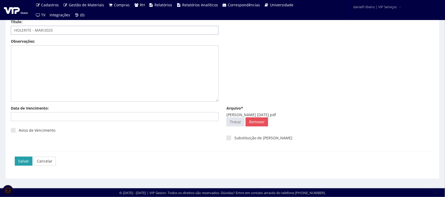
type input "HOLERITE - MAR/2025"
click at [24, 161] on input "Salvar" at bounding box center [24, 161] width 18 height 9
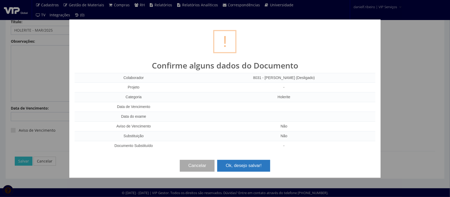
click at [252, 166] on button "Ok, desejo salvar!" at bounding box center [243, 166] width 53 height 12
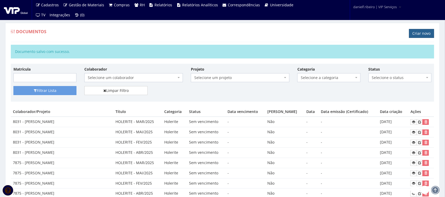
click at [431, 31] on link "Criar novo" at bounding box center [421, 33] width 25 height 9
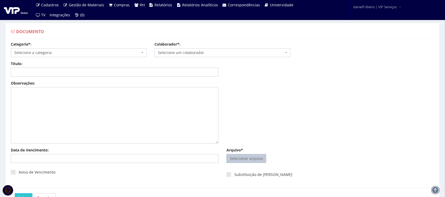
click at [240, 156] on input "Arquivo*" at bounding box center [246, 159] width 39 height 8
type input "C:\fakepath\[PERSON_NAME] [DATE].pdf"
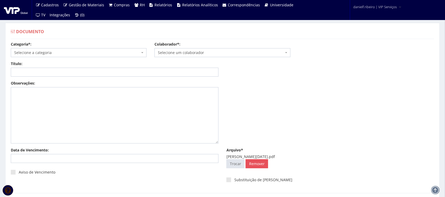
click at [190, 55] on span "Selecione um colaborador" at bounding box center [221, 52] width 126 height 5
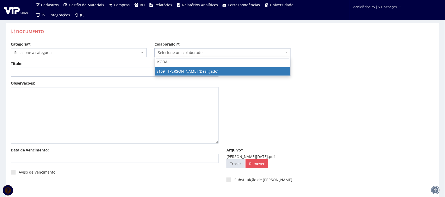
type input "KOBAY"
select select "3677"
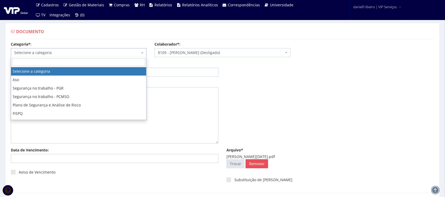
click at [56, 49] on span "Selecione a categoria" at bounding box center [79, 52] width 136 height 9
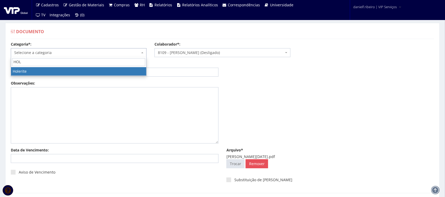
type input "HOLE"
select select "holerite"
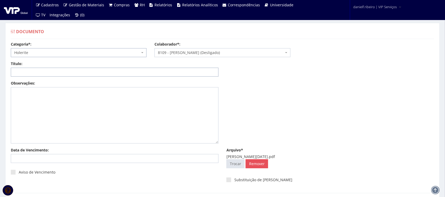
click at [46, 70] on input "Título:" at bounding box center [115, 72] width 208 height 9
paste input "HOLERITE - ABR/2025"
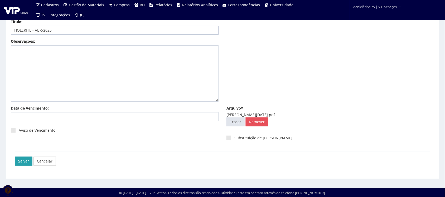
type input "HOLERITE - ABR/2025"
click at [21, 160] on input "Salvar" at bounding box center [24, 161] width 18 height 9
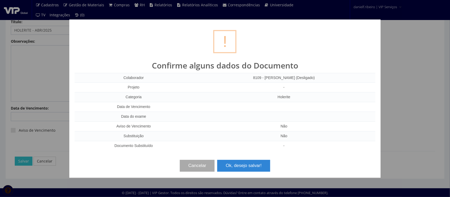
click at [242, 173] on div "? ! i Confirme alguns dados do Documento Colaborador 8109 - FABIANO KOBAY (Desl…" at bounding box center [225, 99] width 312 height 159
click at [242, 166] on button "Ok, desejo salvar!" at bounding box center [243, 166] width 53 height 12
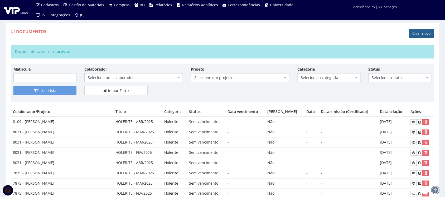
click at [416, 38] on link "Criar novo" at bounding box center [421, 33] width 25 height 9
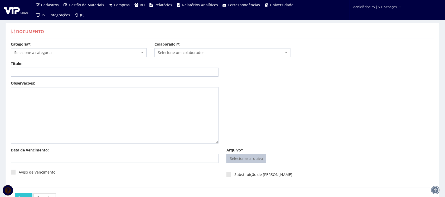
click at [242, 158] on input "Arquivo*" at bounding box center [246, 159] width 39 height 8
type input "C:\fakepath\[PERSON_NAME] [DATE].pdf"
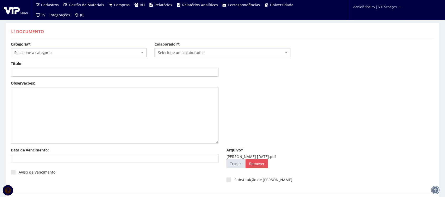
click at [202, 52] on span "Selecione um colaborador" at bounding box center [221, 52] width 126 height 5
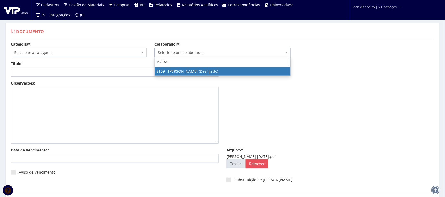
type input "KOBAY"
select select "3677"
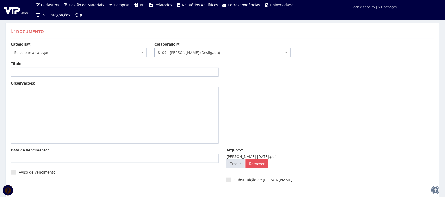
click at [91, 47] on div "Categoria*: Selecione a categoria Aso Segurança no trabalho - PGR Segurança no …" at bounding box center [79, 50] width 144 height 16
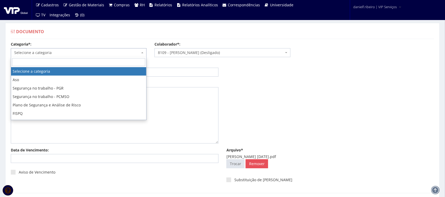
click at [89, 52] on span "Selecione a categoria" at bounding box center [77, 52] width 126 height 5
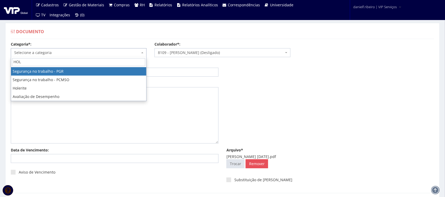
type input "HOLE"
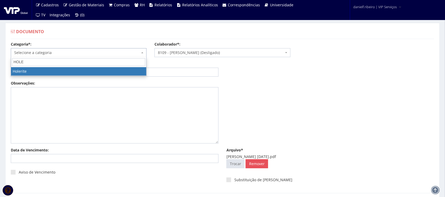
select select "holerite"
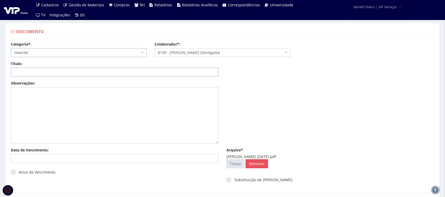
click at [65, 74] on input "Título:" at bounding box center [115, 72] width 208 height 9
paste input "HOLERITE - FEV/2025"
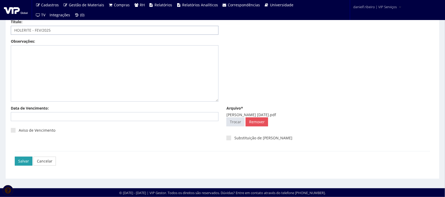
type input "HOLERITE - FEV/2025"
click at [15, 161] on input "Salvar" at bounding box center [24, 161] width 18 height 9
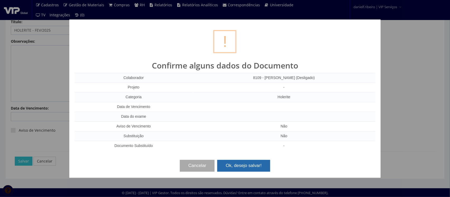
click at [253, 166] on button "Ok, desejo salvar!" at bounding box center [243, 166] width 53 height 12
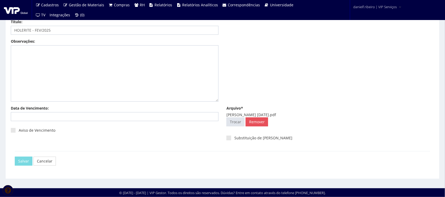
scroll to position [0, 0]
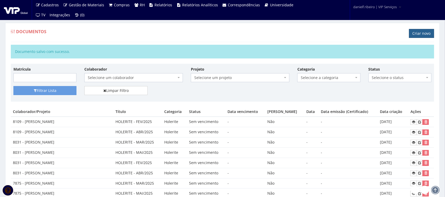
click at [420, 35] on link "Criar novo" at bounding box center [421, 33] width 25 height 9
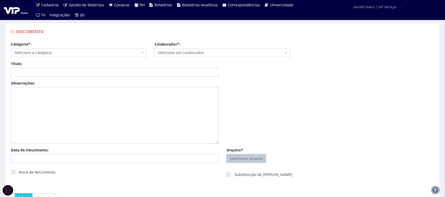
click at [251, 160] on input "Arquivo*" at bounding box center [246, 159] width 39 height 8
type input "C:\fakepath\FABIANO KOBAY MAI.2025.pdf"
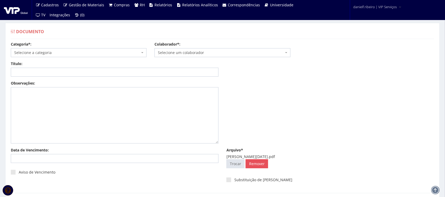
click at [202, 50] on span "Selecione um colaborador" at bounding box center [221, 52] width 126 height 5
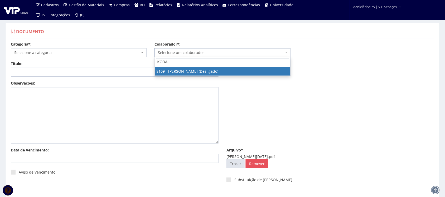
type input "KOBAY"
select select "3677"
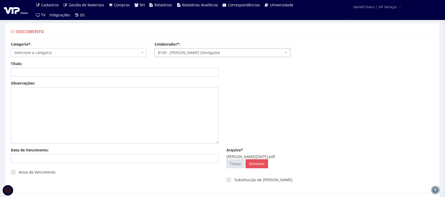
click at [55, 53] on span "Selecione a categoria" at bounding box center [77, 52] width 126 height 5
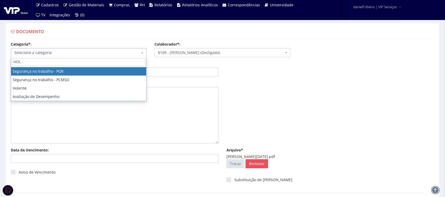
type input "HOLE"
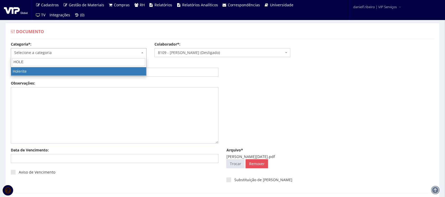
select select "holerite"
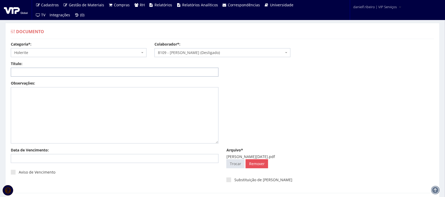
click at [53, 71] on input "Título:" at bounding box center [115, 72] width 208 height 9
paste input "HOLERITE - MAI/2025"
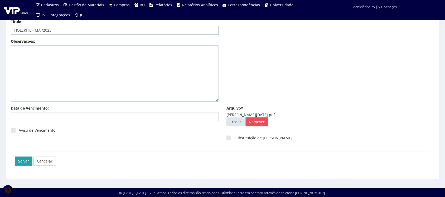
type input "HOLERITE - MAI/2025"
click at [25, 162] on input "Salvar" at bounding box center [24, 161] width 18 height 9
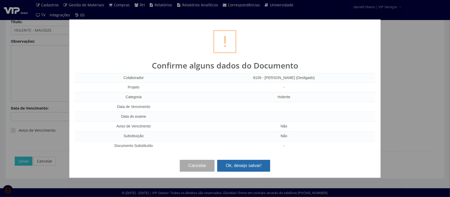
click at [232, 163] on button "Ok, desejo salvar!" at bounding box center [243, 166] width 53 height 12
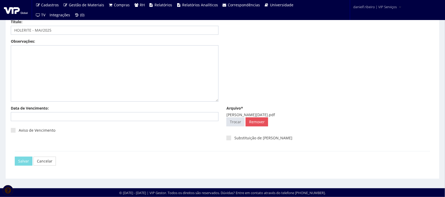
scroll to position [0, 0]
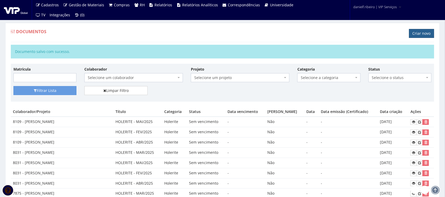
click at [419, 34] on link "Criar novo" at bounding box center [421, 33] width 25 height 9
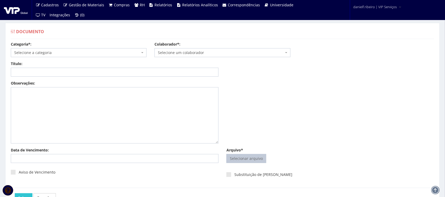
click at [238, 157] on input "Arquivo*" at bounding box center [246, 159] width 39 height 8
type input "C:\fakepath\[PERSON_NAME][DATE].pdf"
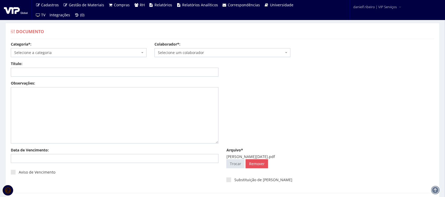
click at [189, 57] on body "Cadastros Clientes Unidades Subclientes Unidades de Subclientes Projetos Vagas …" at bounding box center [222, 119] width 445 height 239
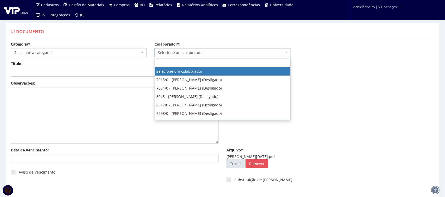
click at [188, 51] on span "Selecione um colaborador" at bounding box center [221, 52] width 126 height 5
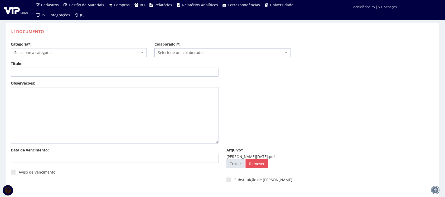
click at [188, 51] on span "Selecione um colaborador" at bounding box center [221, 52] width 126 height 5
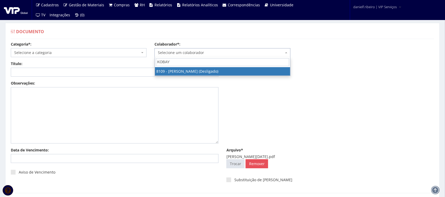
type input "KOBAY"
select select "3677"
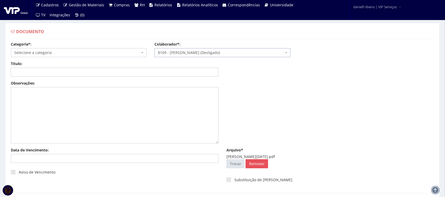
click at [86, 54] on span "Selecione a categoria" at bounding box center [77, 52] width 126 height 5
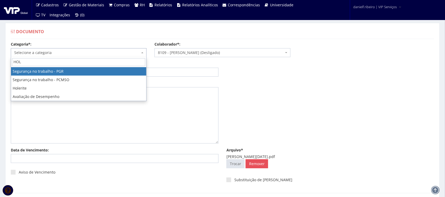
type input "HOLE"
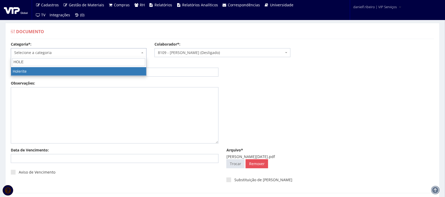
select select "holerite"
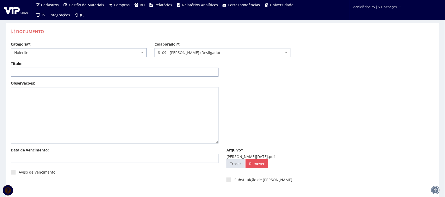
click at [58, 73] on input "Título:" at bounding box center [115, 72] width 208 height 9
paste input "HOLERITE - MAR/2025"
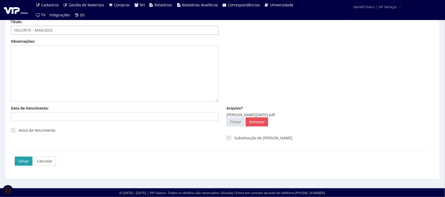
type input "HOLERITE - MAR/2025"
click at [25, 162] on input "Salvar" at bounding box center [24, 161] width 18 height 9
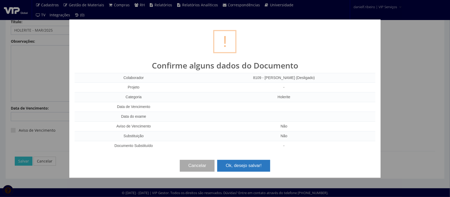
click at [250, 167] on button "Ok, desejo salvar!" at bounding box center [243, 166] width 53 height 12
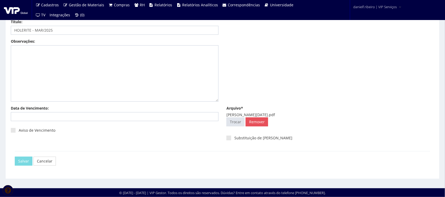
scroll to position [0, 0]
